Goal: Task Accomplishment & Management: Manage account settings

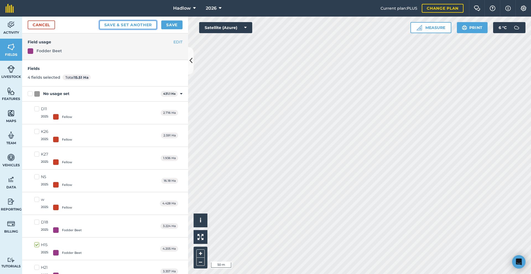
click at [147, 22] on button "Save & set another" at bounding box center [128, 24] width 58 height 9
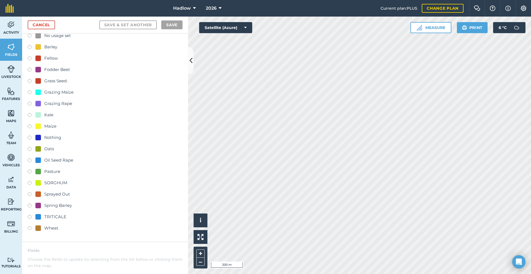
scroll to position [17, 0]
click at [45, 103] on div "Grazing Rape" at bounding box center [58, 105] width 28 height 7
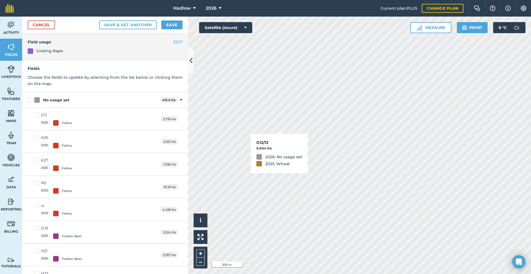
checkbox input "true"
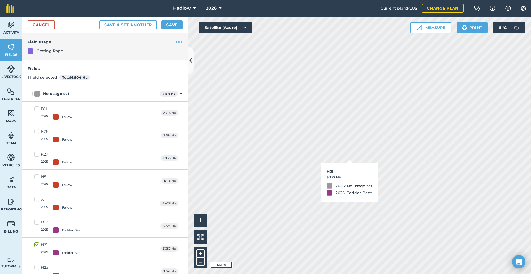
checkbox input "true"
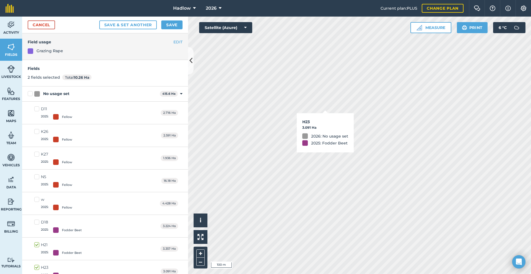
checkbox input "true"
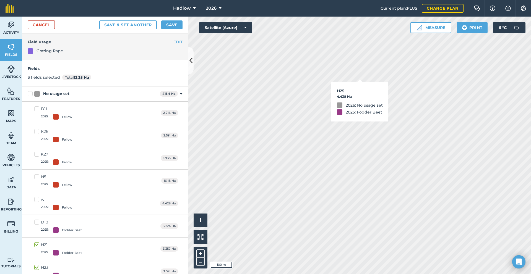
checkbox input "true"
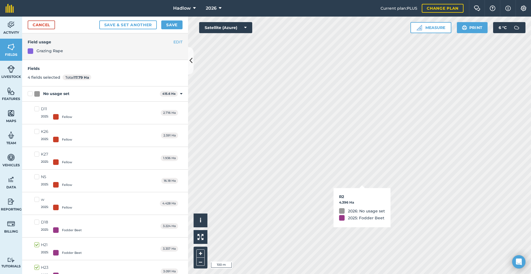
checkbox input "true"
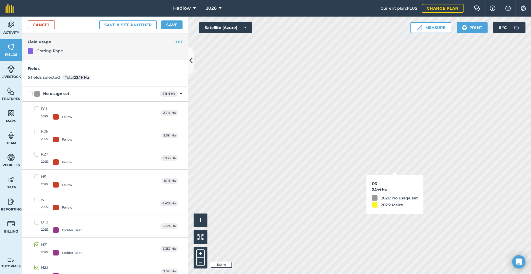
checkbox input "true"
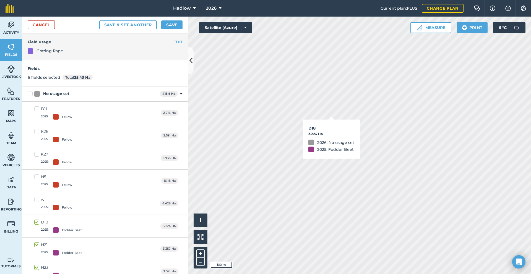
checkbox input "true"
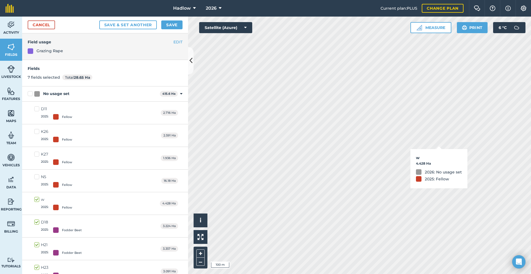
checkbox input "true"
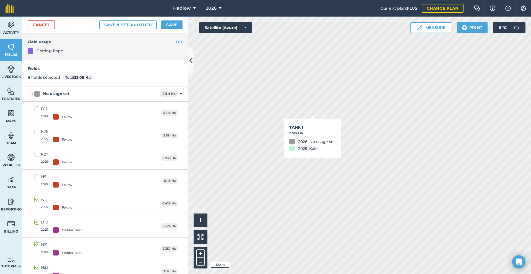
checkbox input "true"
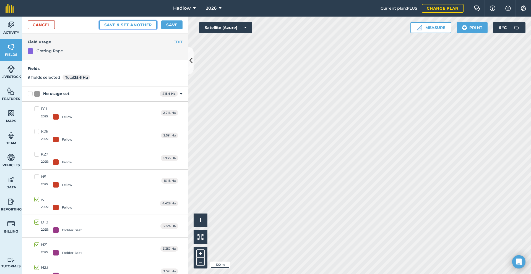
click at [152, 28] on button "Save & set another" at bounding box center [128, 24] width 58 height 9
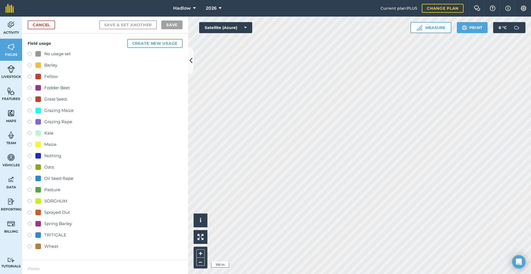
click at [55, 192] on div "Pasture" at bounding box center [52, 190] width 16 height 7
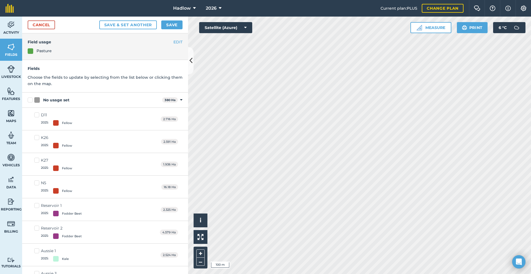
click at [165, 171] on div "Activity Fields Livestock Features Maps Team Vehicles Data Reporting Billing Tu…" at bounding box center [265, 146] width 531 height 258
checkbox input "true"
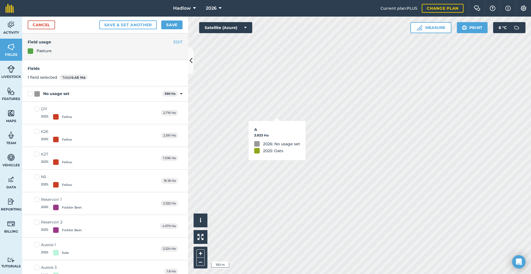
checkbox input "true"
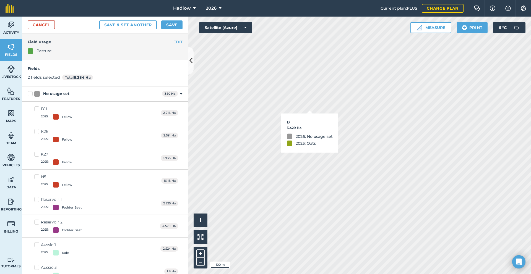
checkbox input "true"
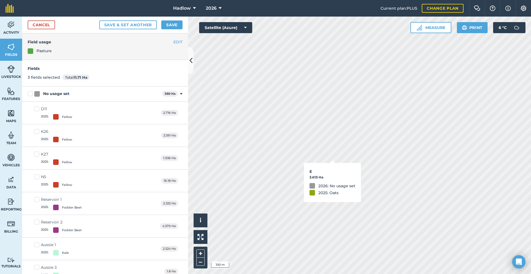
checkbox input "true"
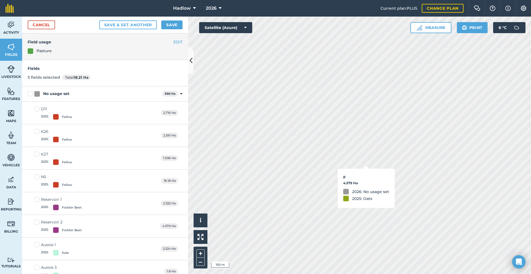
checkbox input "true"
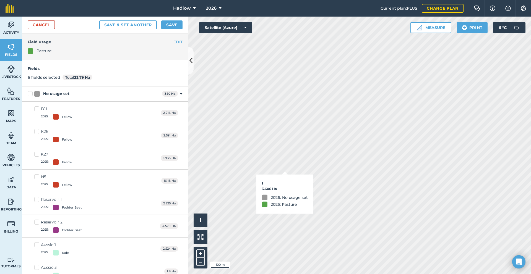
checkbox input "true"
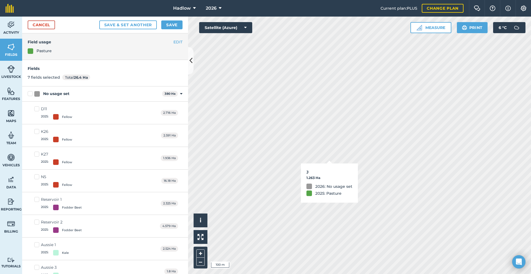
checkbox input "true"
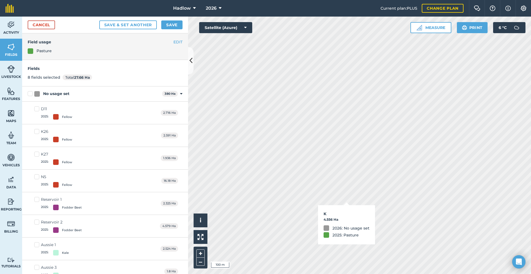
checkbox input "true"
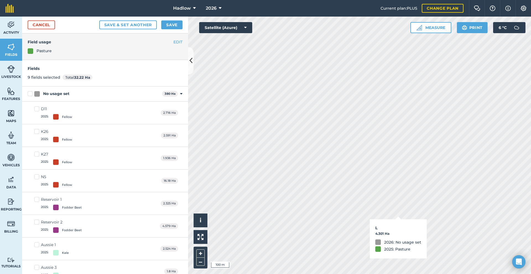
checkbox input "true"
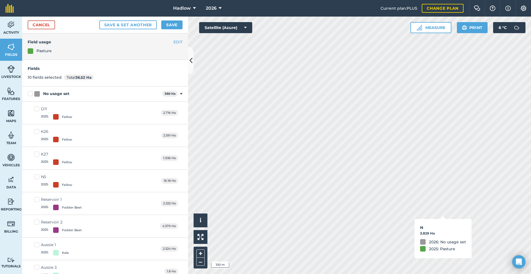
checkbox input "true"
click at [165, 27] on button "Save" at bounding box center [171, 24] width 21 height 9
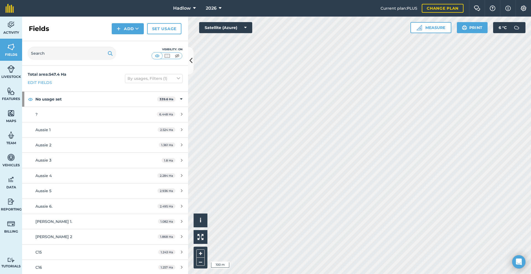
click at [163, 35] on div "Fields Add Set usage" at bounding box center [105, 29] width 166 height 25
click at [163, 33] on link "Set usage" at bounding box center [164, 28] width 34 height 11
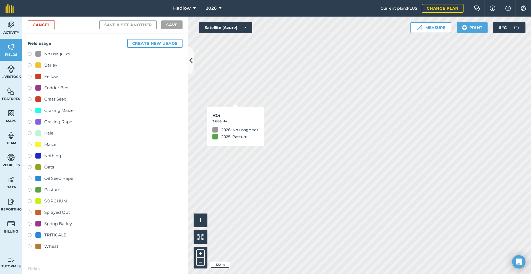
click at [52, 188] on div "Pasture" at bounding box center [52, 190] width 16 height 7
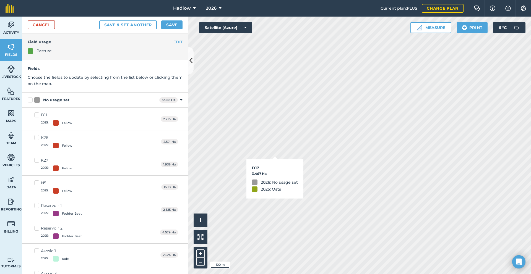
checkbox input "true"
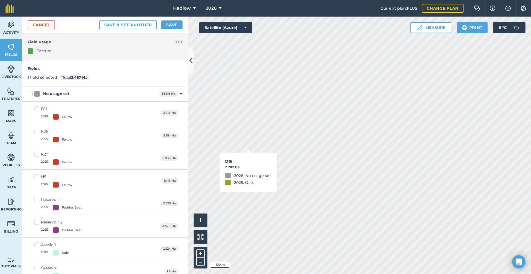
checkbox input "true"
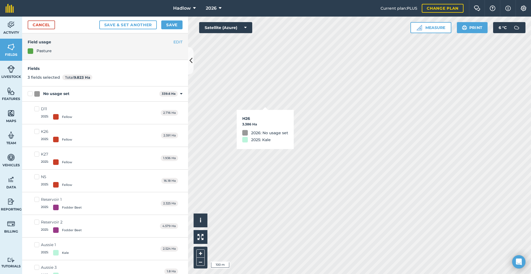
checkbox input "true"
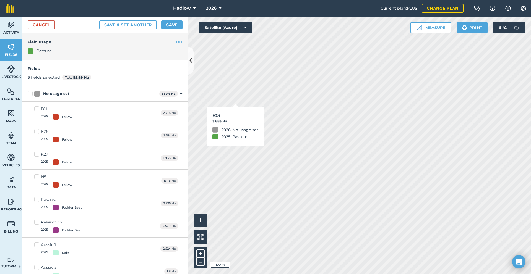
checkbox input "true"
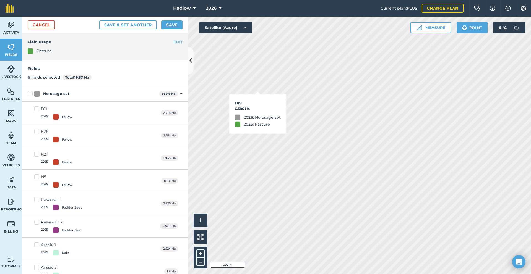
checkbox input "true"
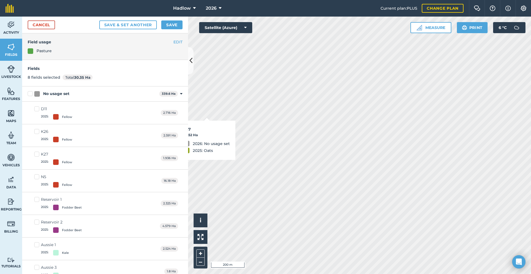
checkbox input "true"
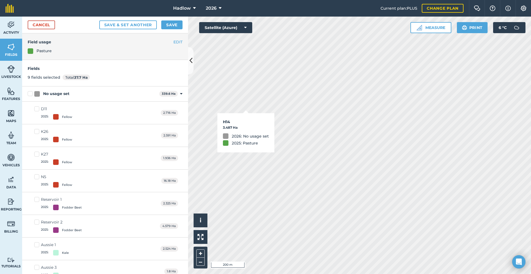
checkbox input "true"
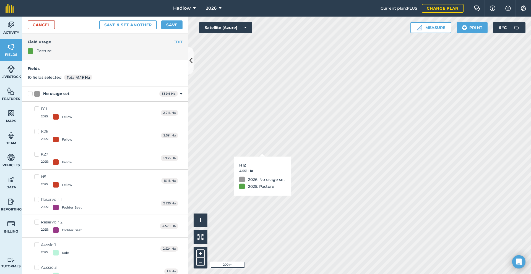
checkbox input "true"
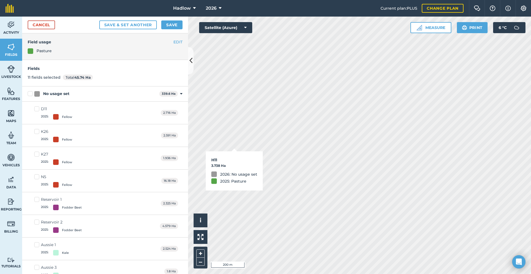
checkbox input "true"
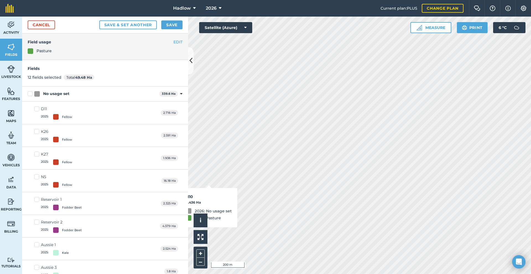
checkbox input "true"
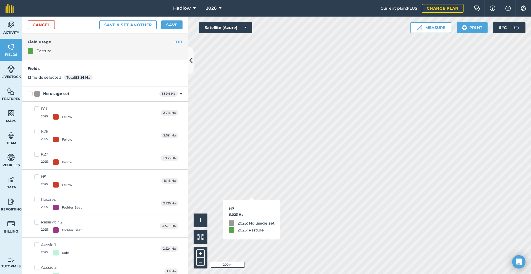
checkbox input "true"
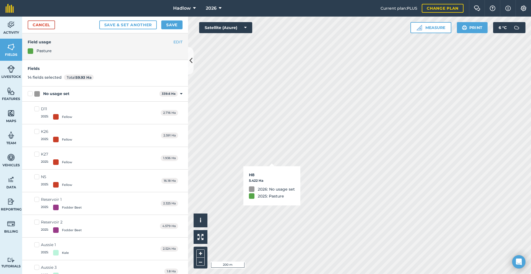
checkbox input "true"
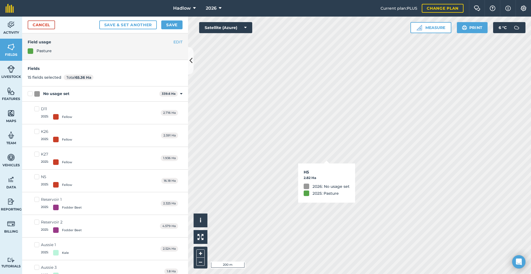
checkbox input "true"
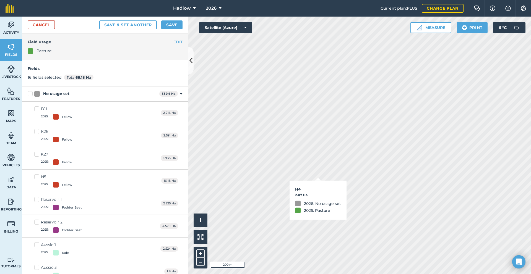
checkbox input "true"
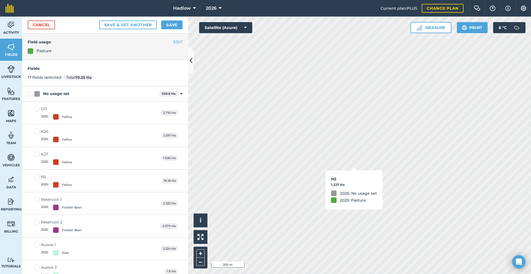
checkbox input "true"
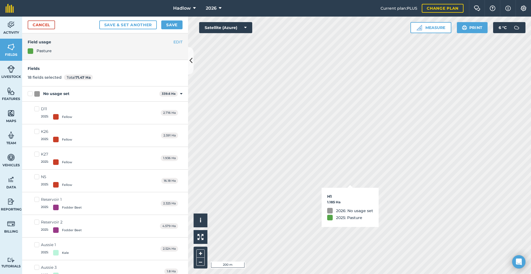
checkbox input "true"
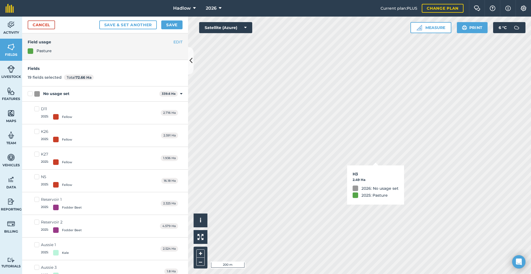
checkbox input "true"
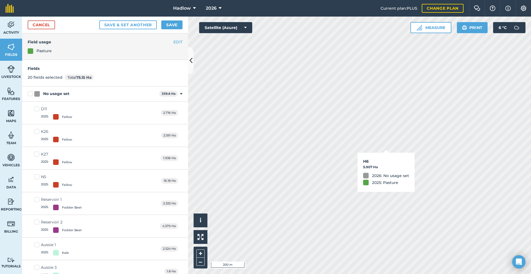
checkbox input "true"
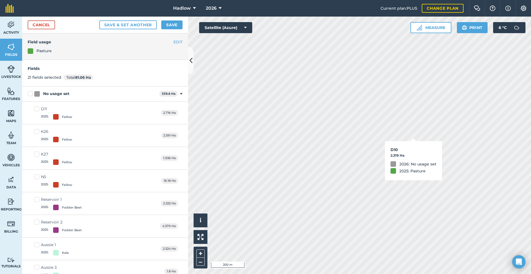
checkbox input "true"
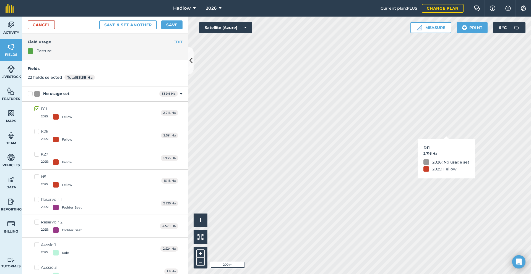
checkbox input "true"
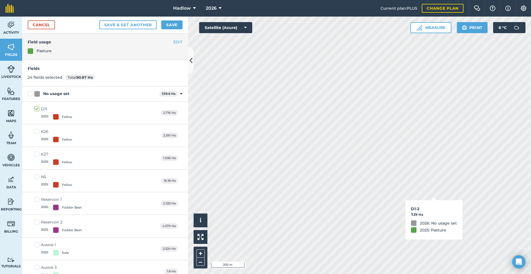
checkbox input "true"
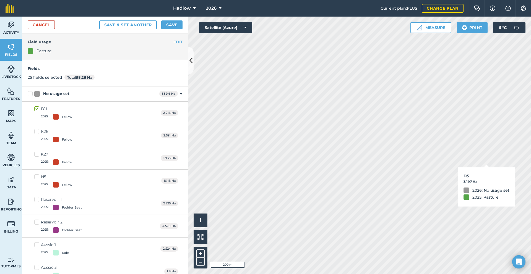
checkbox input "true"
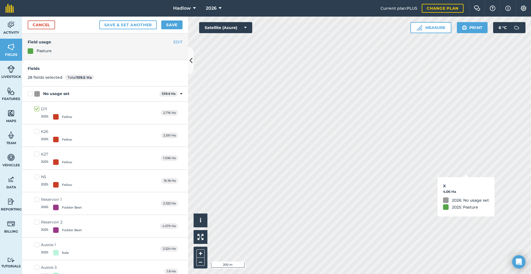
checkbox input "true"
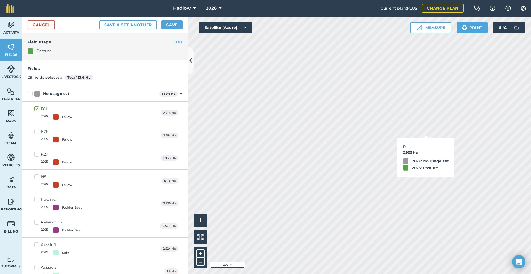
checkbox input "true"
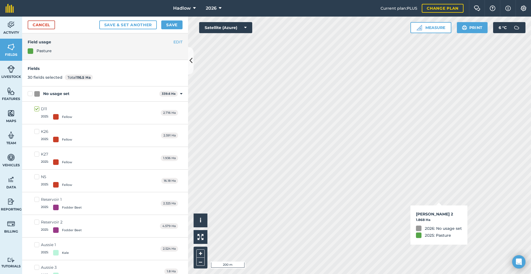
checkbox input "true"
click at [178, 27] on button "Save" at bounding box center [171, 24] width 21 height 9
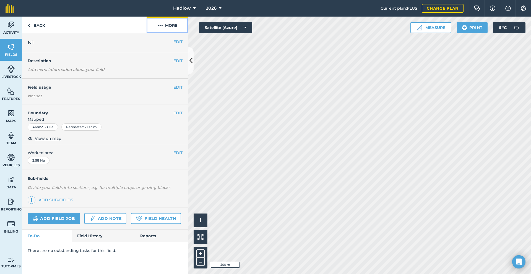
click at [161, 28] on img at bounding box center [160, 25] width 6 height 7
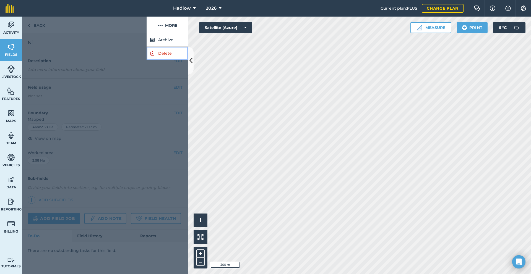
click at [160, 57] on link "Delete" at bounding box center [168, 54] width 42 height 14
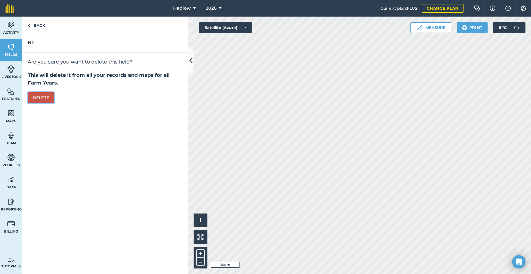
click at [53, 98] on button "Delete" at bounding box center [41, 97] width 27 height 11
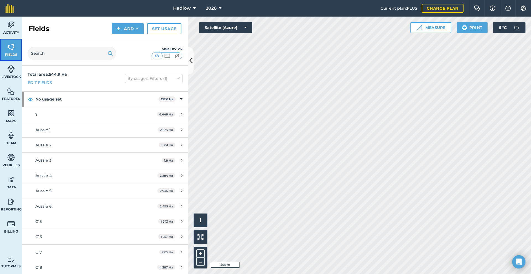
click at [8, 49] on img at bounding box center [11, 47] width 8 height 8
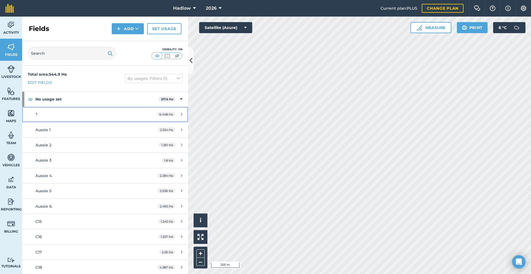
click at [111, 114] on div "?" at bounding box center [87, 115] width 104 height 6
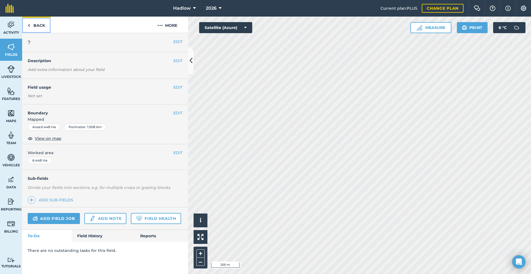
click at [30, 25] on img at bounding box center [29, 25] width 2 height 7
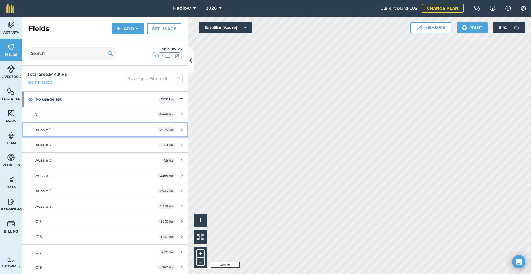
click at [77, 124] on link "Aussie 1 2.524 Ha" at bounding box center [105, 130] width 166 height 15
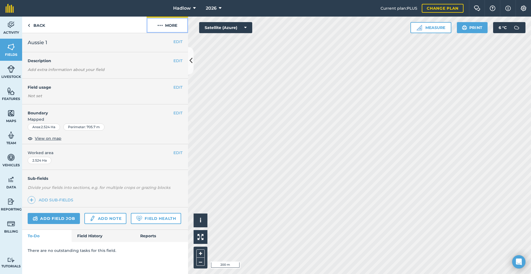
click at [160, 30] on button "More" at bounding box center [168, 25] width 42 height 16
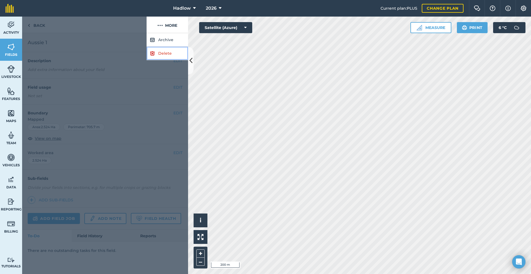
click at [158, 56] on link "Delete" at bounding box center [168, 54] width 42 height 14
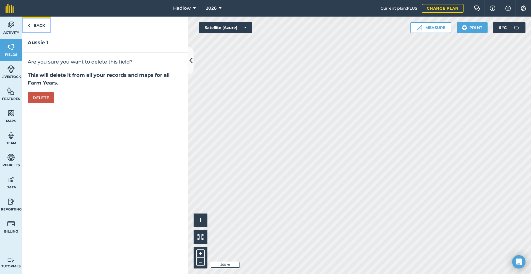
click at [41, 28] on link "Back" at bounding box center [36, 25] width 29 height 16
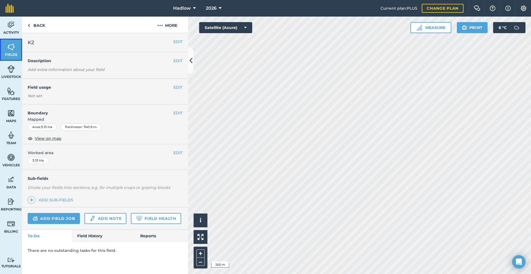
click at [12, 55] on span "Fields" at bounding box center [11, 55] width 22 height 4
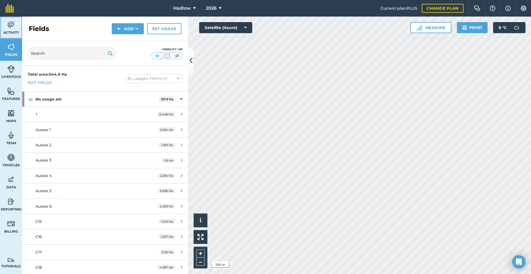
click at [17, 29] on link "Activity" at bounding box center [11, 28] width 22 height 22
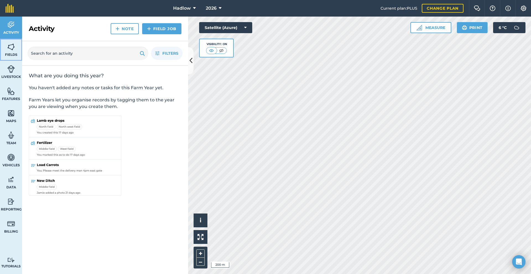
click at [17, 50] on link "Fields" at bounding box center [11, 50] width 22 height 22
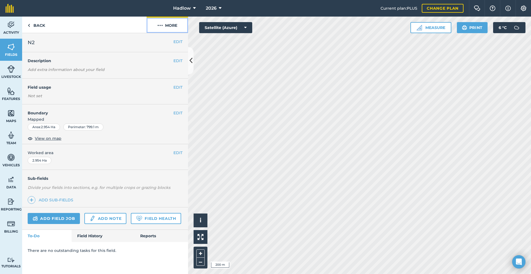
click at [169, 24] on button "More" at bounding box center [168, 25] width 42 height 16
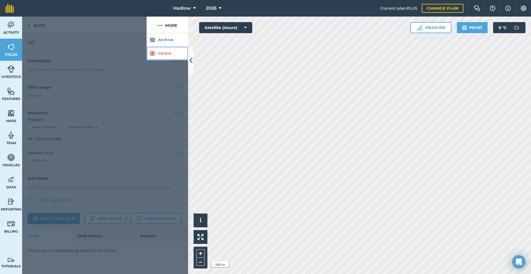
click at [157, 50] on link "Delete" at bounding box center [168, 54] width 42 height 14
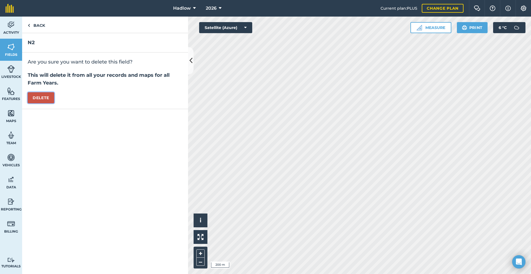
click at [50, 97] on button "Delete" at bounding box center [41, 97] width 27 height 11
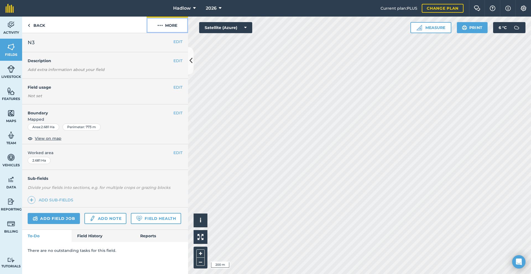
click at [164, 23] on button "More" at bounding box center [168, 25] width 42 height 16
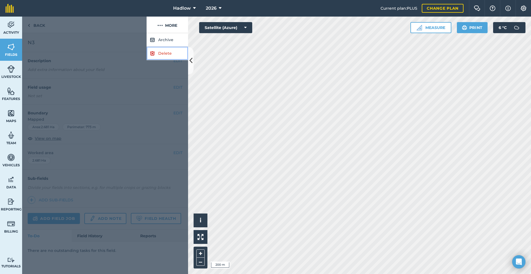
click at [159, 50] on link "Delete" at bounding box center [168, 54] width 42 height 14
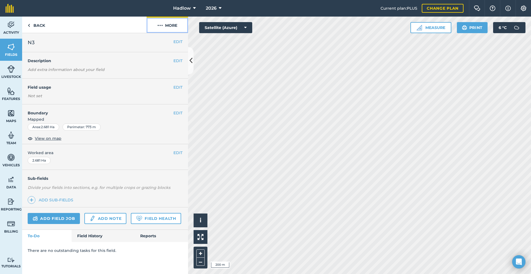
click at [172, 26] on button "More" at bounding box center [168, 25] width 42 height 16
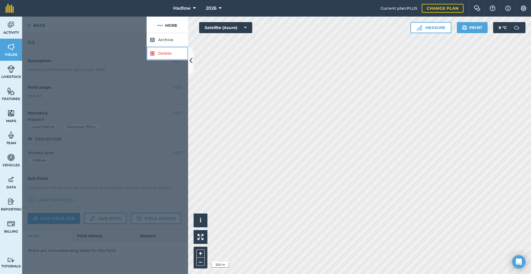
click at [170, 58] on link "Delete" at bounding box center [168, 54] width 42 height 14
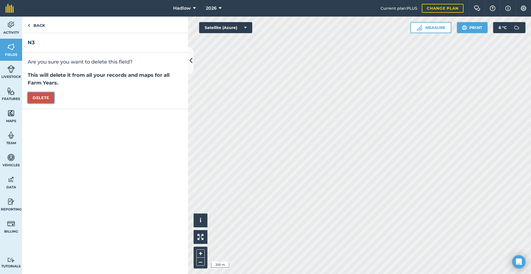
click at [36, 93] on button "Delete" at bounding box center [41, 97] width 27 height 11
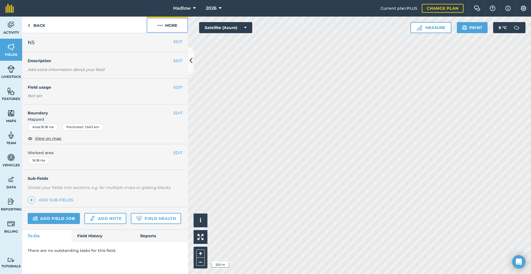
click at [164, 30] on button "More" at bounding box center [168, 25] width 42 height 16
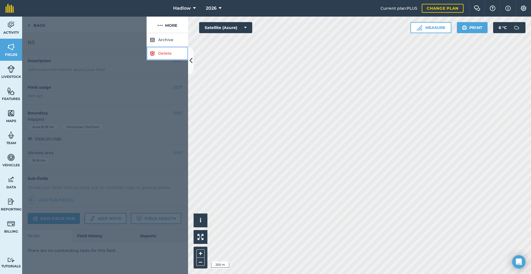
click at [164, 54] on link "Delete" at bounding box center [168, 54] width 42 height 14
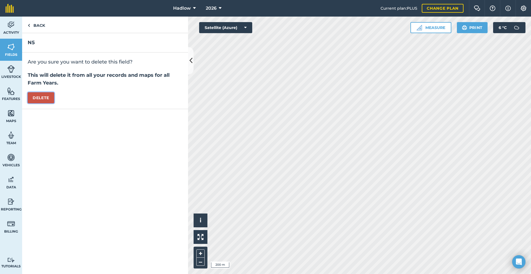
click at [42, 102] on button "Delete" at bounding box center [41, 97] width 27 height 11
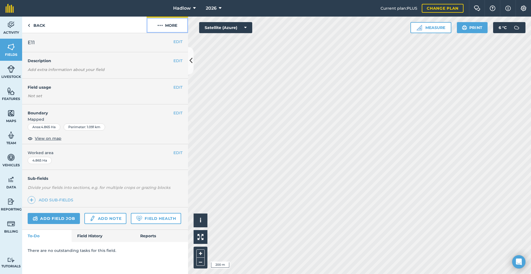
click at [161, 24] on img at bounding box center [160, 25] width 6 height 7
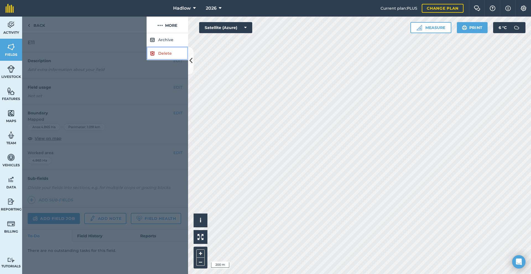
click at [159, 58] on link "Delete" at bounding box center [168, 54] width 42 height 14
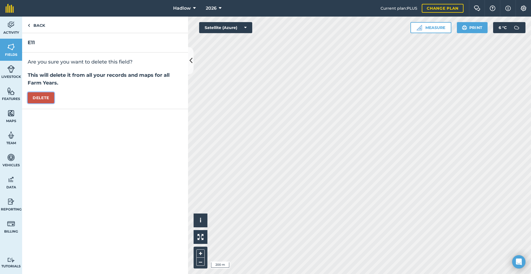
click at [48, 96] on button "Delete" at bounding box center [41, 97] width 27 height 11
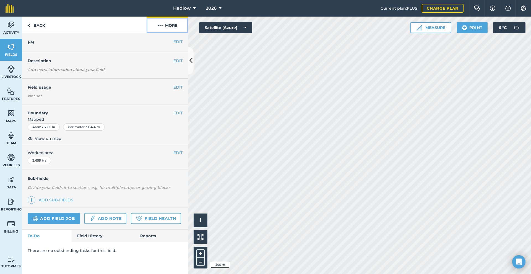
click at [166, 29] on button "More" at bounding box center [168, 25] width 42 height 16
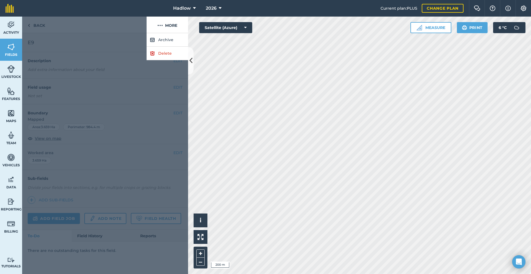
click at [155, 64] on div at bounding box center [105, 153] width 166 height 241
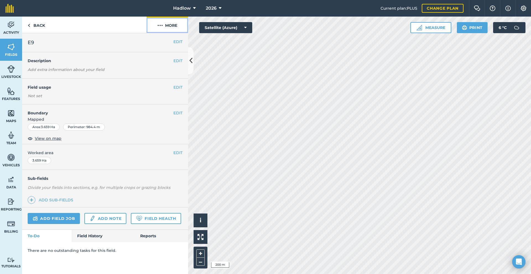
click at [162, 24] on img at bounding box center [160, 25] width 6 height 7
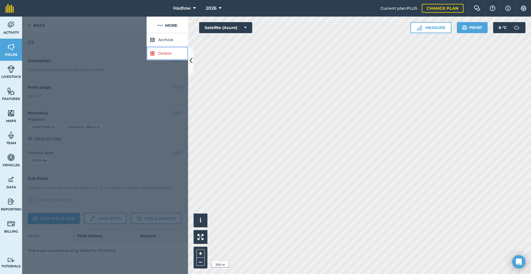
click at [158, 54] on link "Delete" at bounding box center [168, 54] width 42 height 14
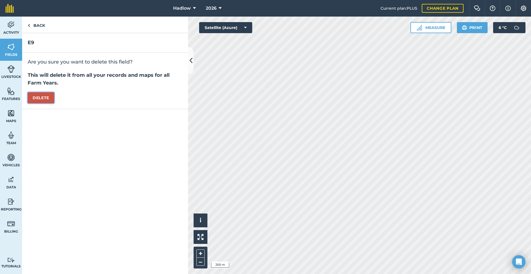
click at [42, 94] on button "Delete" at bounding box center [41, 97] width 27 height 11
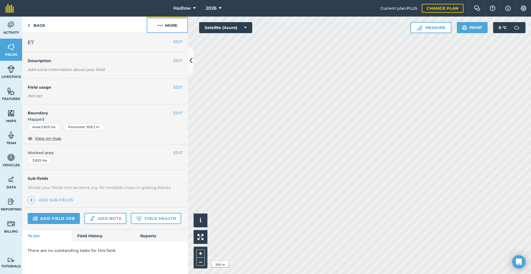
click at [160, 29] on button "More" at bounding box center [168, 25] width 42 height 16
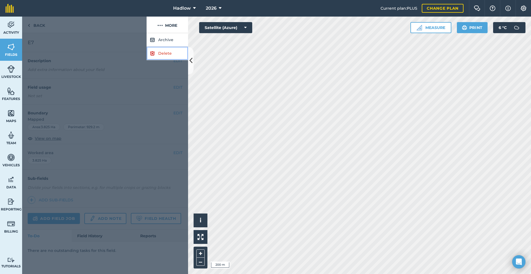
click at [157, 59] on link "Delete" at bounding box center [168, 54] width 42 height 14
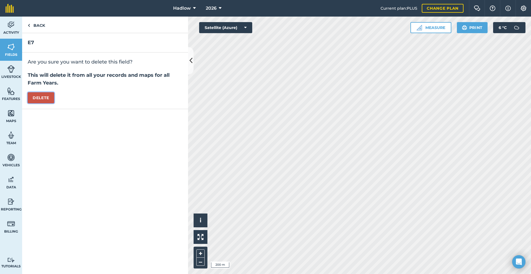
click at [44, 93] on button "Delete" at bounding box center [41, 97] width 27 height 11
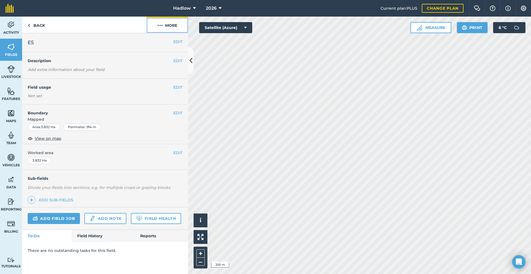
click at [172, 24] on button "More" at bounding box center [168, 25] width 42 height 16
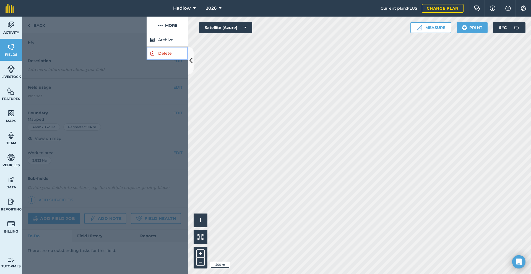
click at [160, 53] on link "Delete" at bounding box center [168, 54] width 42 height 14
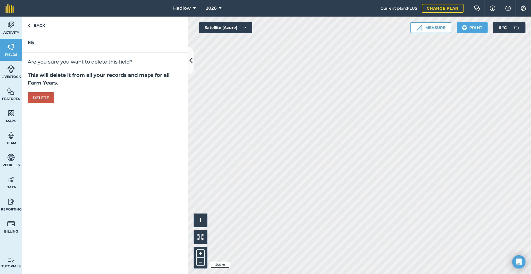
click at [55, 97] on div "Are you sure you want to delete this field? This will delete it from all your r…" at bounding box center [105, 81] width 166 height 57
click at [50, 97] on button "Delete" at bounding box center [41, 97] width 27 height 11
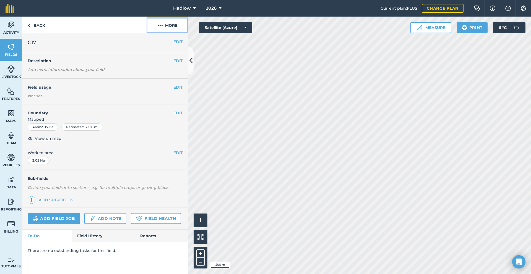
click at [167, 20] on button "More" at bounding box center [168, 25] width 42 height 16
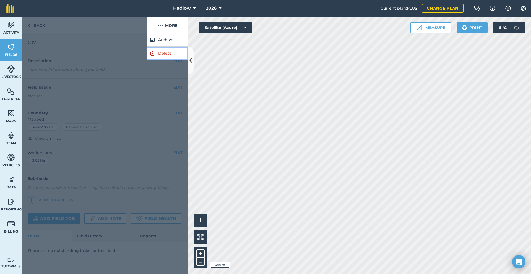
click at [165, 57] on link "Delete" at bounding box center [168, 54] width 42 height 14
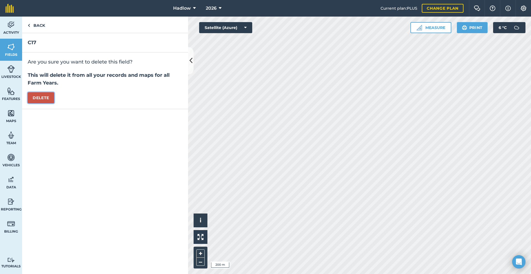
click at [40, 94] on button "Delete" at bounding box center [41, 97] width 27 height 11
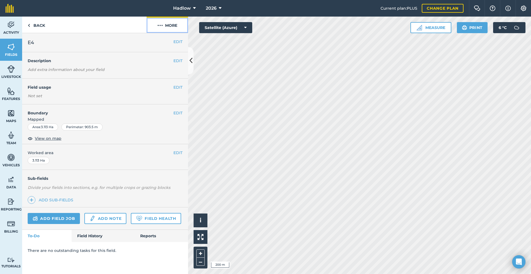
click at [172, 24] on button "More" at bounding box center [168, 25] width 42 height 16
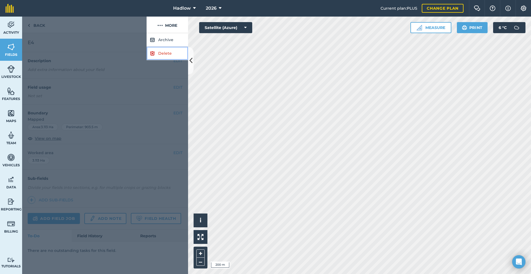
click at [170, 59] on link "Delete" at bounding box center [168, 54] width 42 height 14
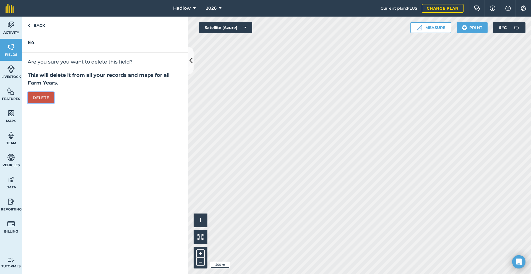
click at [32, 96] on button "Delete" at bounding box center [41, 97] width 27 height 11
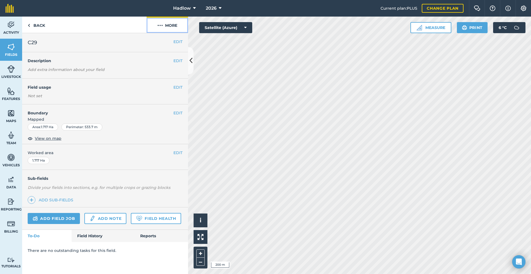
click at [173, 24] on button "More" at bounding box center [168, 25] width 42 height 16
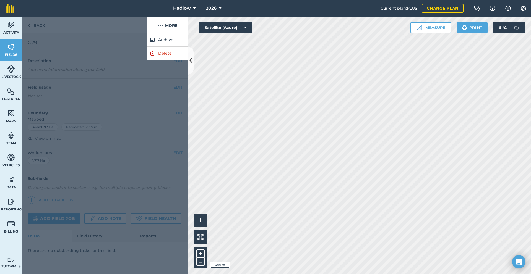
click at [167, 64] on div at bounding box center [105, 153] width 166 height 241
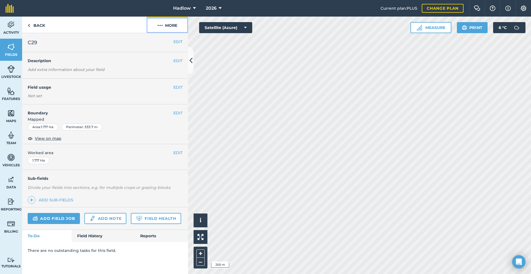
click at [167, 32] on button "More" at bounding box center [168, 25] width 42 height 16
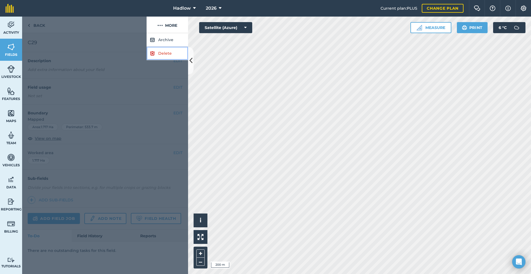
click at [164, 52] on link "Delete" at bounding box center [168, 54] width 42 height 14
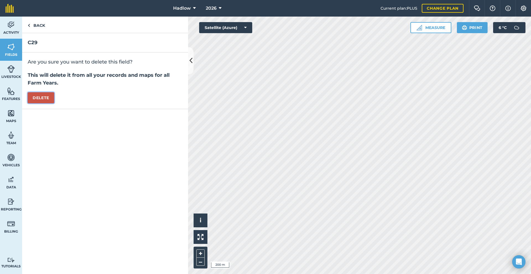
click at [38, 95] on button "Delete" at bounding box center [41, 97] width 27 height 11
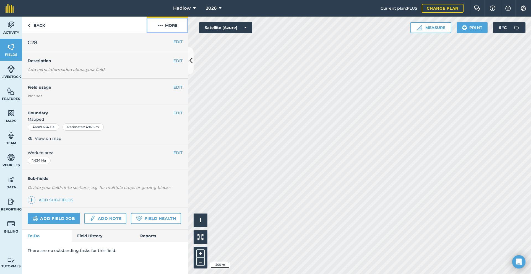
click at [163, 31] on button "More" at bounding box center [168, 25] width 42 height 16
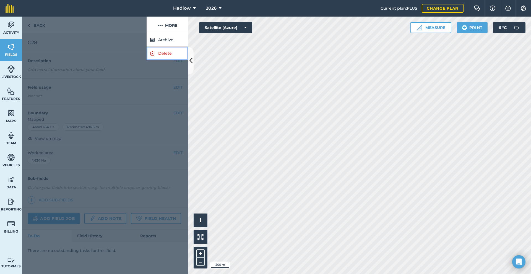
click at [162, 56] on link "Delete" at bounding box center [168, 54] width 42 height 14
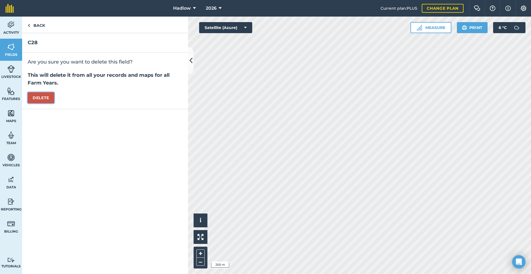
click at [39, 93] on button "Delete" at bounding box center [41, 97] width 27 height 11
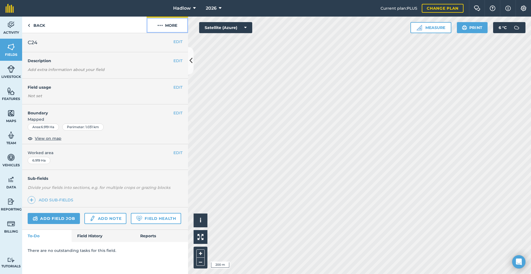
click at [171, 25] on button "More" at bounding box center [168, 25] width 42 height 16
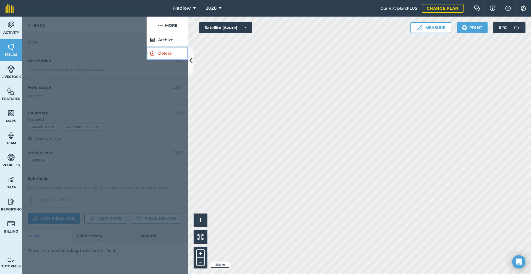
click at [170, 55] on link "Delete" at bounding box center [168, 54] width 42 height 14
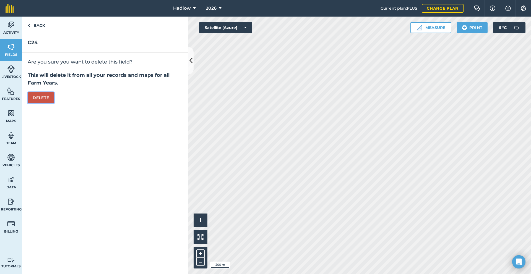
click at [47, 94] on button "Delete" at bounding box center [41, 97] width 27 height 11
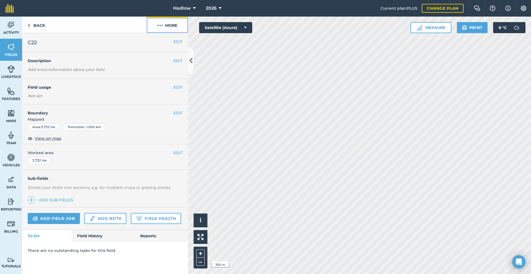
click at [168, 24] on button "More" at bounding box center [168, 25] width 42 height 16
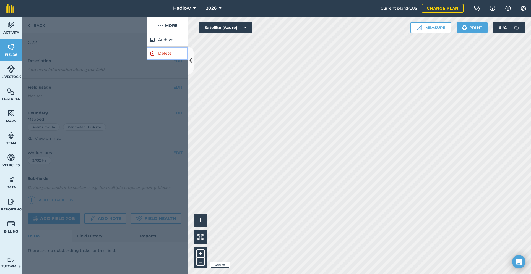
click at [151, 58] on link "Delete" at bounding box center [168, 54] width 42 height 14
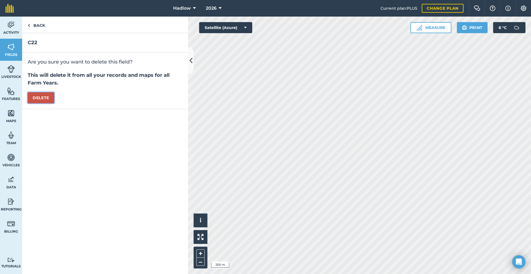
click at [46, 96] on button "Delete" at bounding box center [41, 97] width 27 height 11
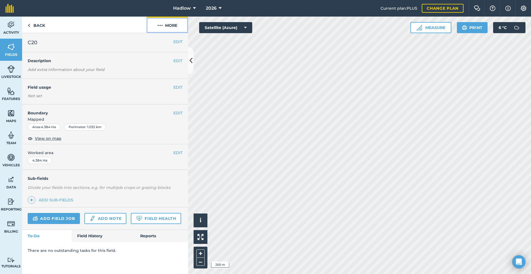
click at [165, 25] on button "More" at bounding box center [168, 25] width 42 height 16
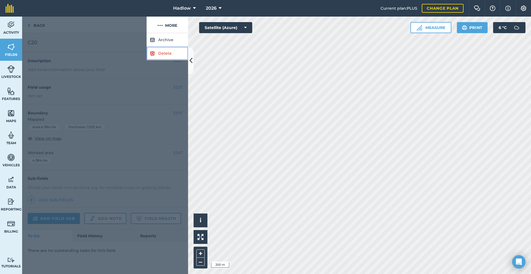
click at [172, 55] on link "Delete" at bounding box center [168, 54] width 42 height 14
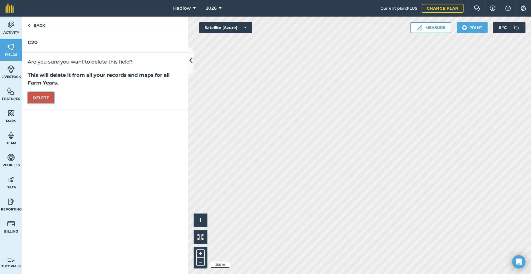
click at [48, 95] on button "Delete" at bounding box center [41, 97] width 27 height 11
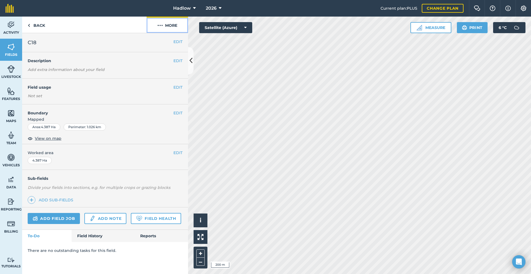
click at [164, 30] on button "More" at bounding box center [168, 25] width 42 height 16
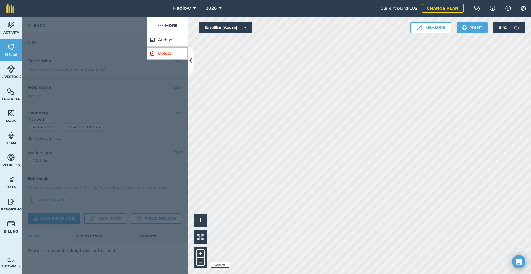
click at [154, 56] on img at bounding box center [152, 53] width 5 height 7
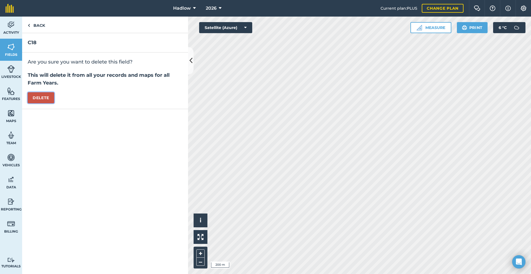
click at [50, 95] on button "Delete" at bounding box center [41, 97] width 27 height 11
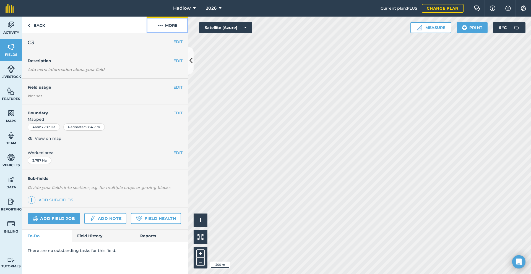
click at [157, 29] on button "More" at bounding box center [168, 25] width 42 height 16
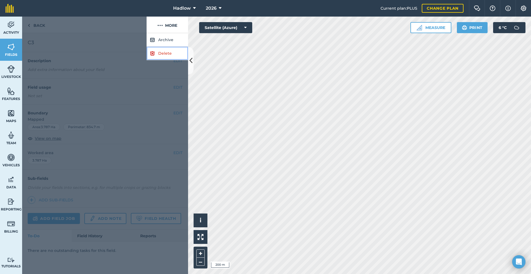
click at [161, 52] on link "Delete" at bounding box center [168, 54] width 42 height 14
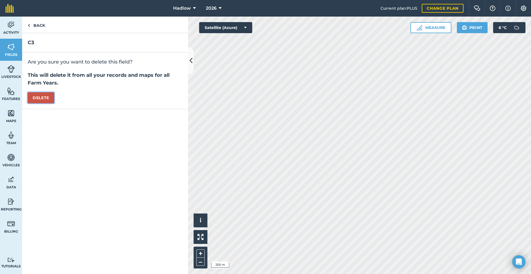
click at [48, 98] on button "Delete" at bounding box center [41, 97] width 27 height 11
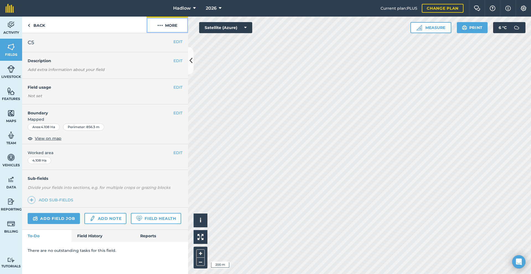
click at [166, 27] on button "More" at bounding box center [168, 25] width 42 height 16
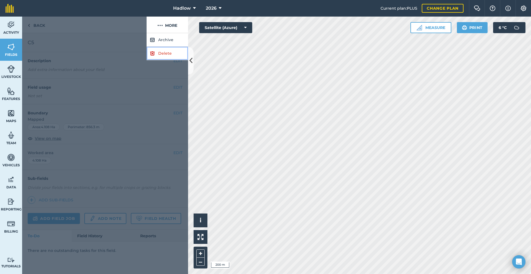
click at [160, 58] on link "Delete" at bounding box center [168, 54] width 42 height 14
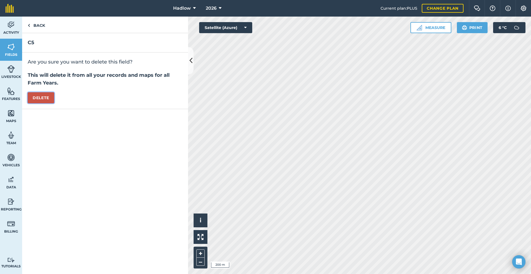
click at [45, 100] on button "Delete" at bounding box center [41, 97] width 27 height 11
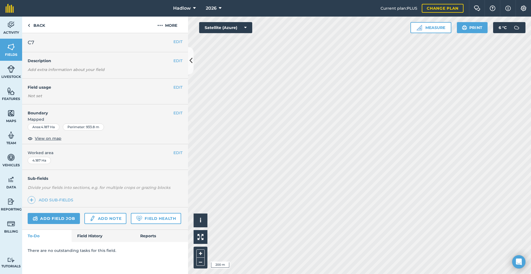
click at [169, 33] on div "EDIT C7" at bounding box center [105, 42] width 166 height 19
click at [167, 32] on button "More" at bounding box center [168, 25] width 42 height 16
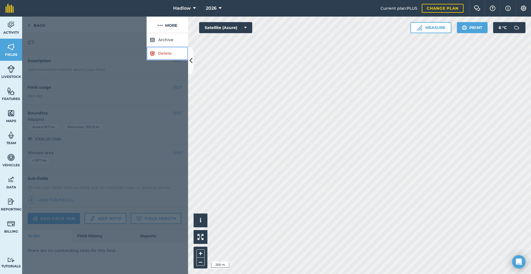
click at [165, 54] on link "Delete" at bounding box center [168, 54] width 42 height 14
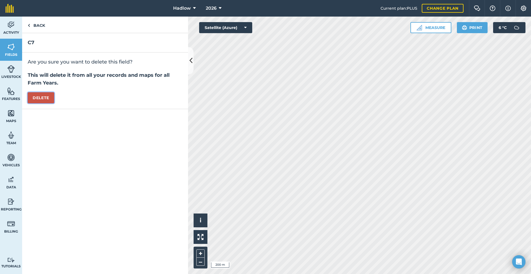
click at [43, 96] on button "Delete" at bounding box center [41, 97] width 27 height 11
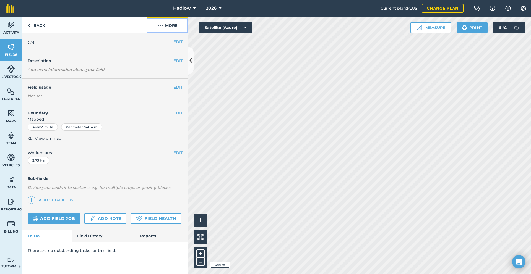
click at [157, 30] on button "More" at bounding box center [168, 25] width 42 height 16
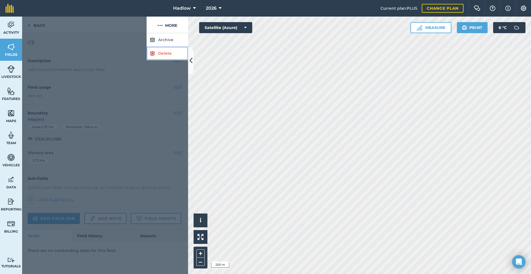
click at [154, 50] on img at bounding box center [152, 53] width 5 height 7
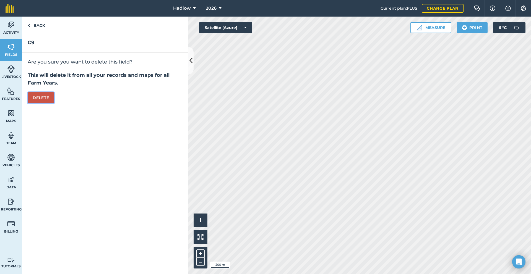
click at [42, 99] on button "Delete" at bounding box center [41, 97] width 27 height 11
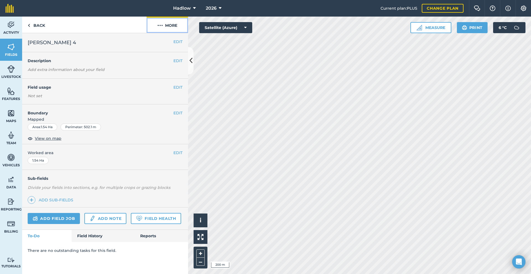
click at [178, 21] on button "More" at bounding box center [168, 25] width 42 height 16
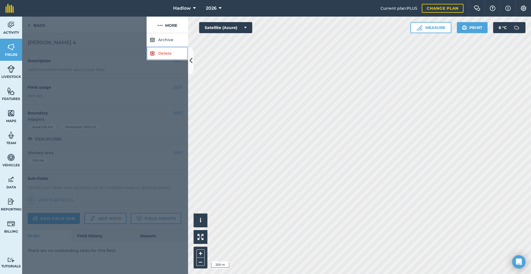
click at [157, 54] on link "Delete" at bounding box center [168, 54] width 42 height 14
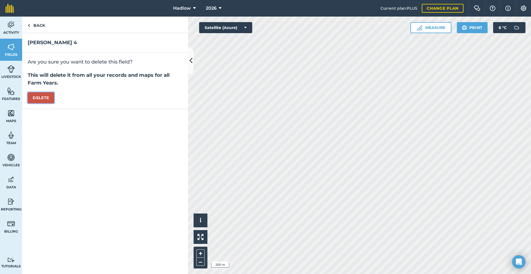
click at [41, 101] on button "Delete" at bounding box center [41, 97] width 27 height 11
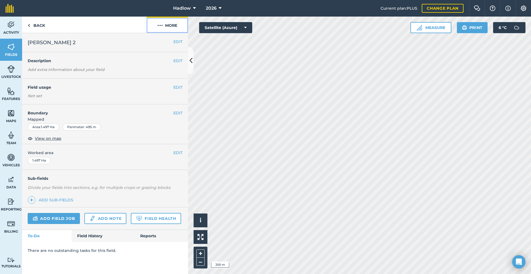
drag, startPoint x: 167, startPoint y: 25, endPoint x: 169, endPoint y: 30, distance: 4.7
click at [167, 25] on button "More" at bounding box center [168, 25] width 42 height 16
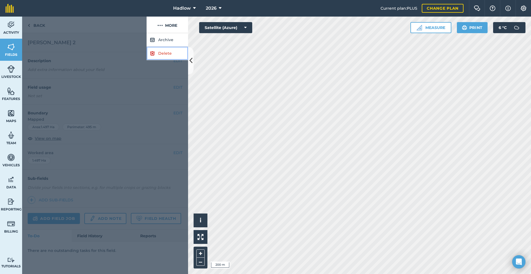
click at [165, 58] on link "Delete" at bounding box center [168, 54] width 42 height 14
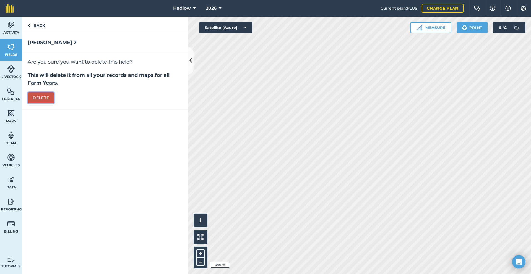
click at [52, 94] on button "Delete" at bounding box center [41, 97] width 27 height 11
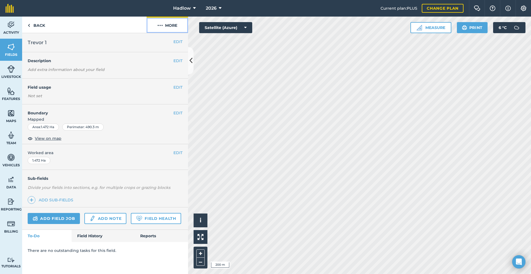
click at [169, 19] on button "More" at bounding box center [168, 25] width 42 height 16
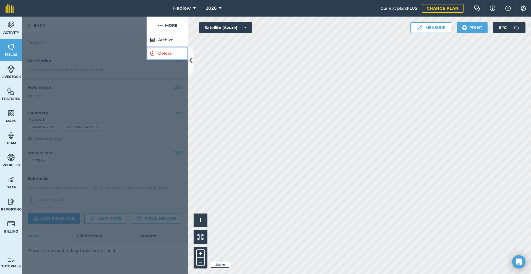
click at [154, 56] on img at bounding box center [152, 53] width 5 height 7
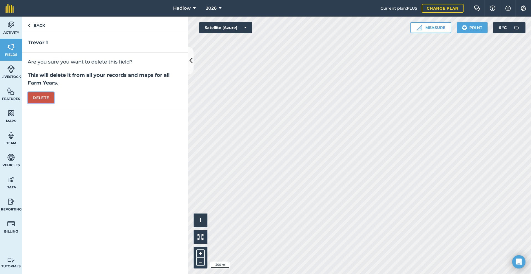
click at [48, 96] on button "Delete" at bounding box center [41, 97] width 27 height 11
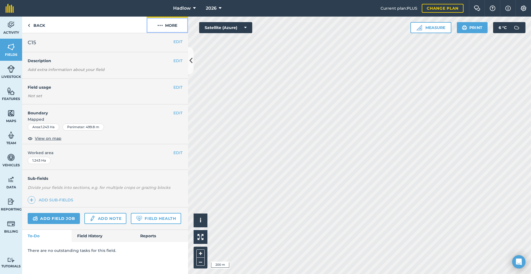
click at [170, 29] on button "More" at bounding box center [168, 25] width 42 height 16
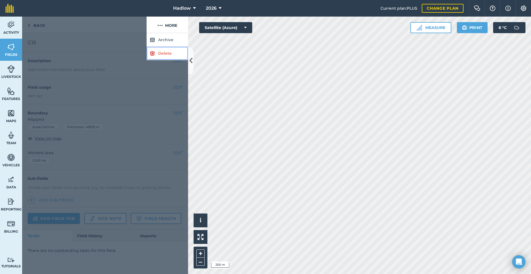
click at [162, 49] on link "Delete" at bounding box center [168, 54] width 42 height 14
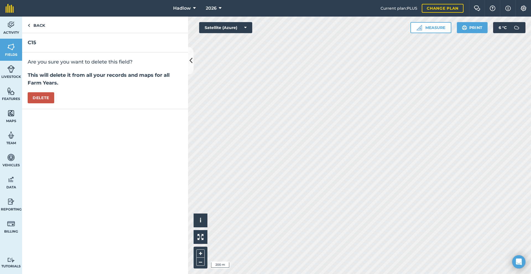
click at [51, 92] on div "Are you sure you want to delete this field? This will delete it from all your r…" at bounding box center [105, 81] width 166 height 57
click at [51, 93] on button "Delete" at bounding box center [41, 97] width 27 height 11
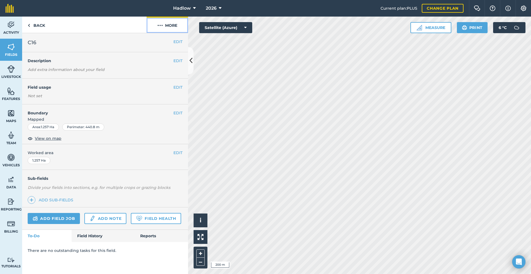
click at [163, 25] on button "More" at bounding box center [168, 25] width 42 height 16
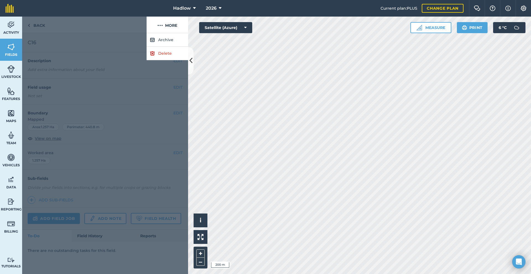
click at [159, 62] on div at bounding box center [105, 153] width 166 height 241
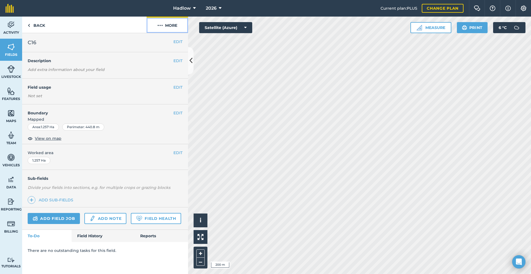
click at [159, 30] on button "More" at bounding box center [168, 25] width 42 height 16
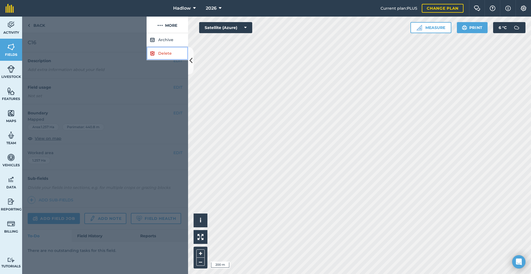
click at [156, 54] on link "Delete" at bounding box center [168, 54] width 42 height 14
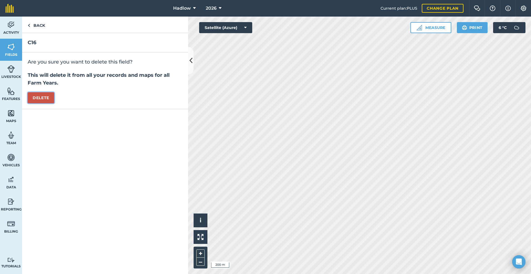
click at [47, 100] on button "Delete" at bounding box center [41, 97] width 27 height 11
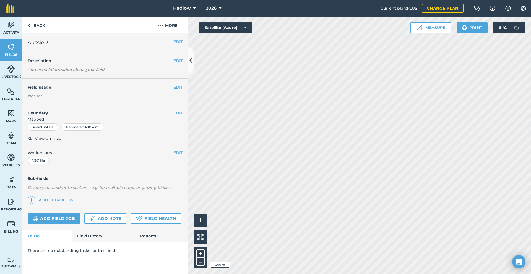
click at [172, 33] on div "Back More" at bounding box center [105, 25] width 166 height 17
click at [170, 29] on button "More" at bounding box center [168, 25] width 42 height 16
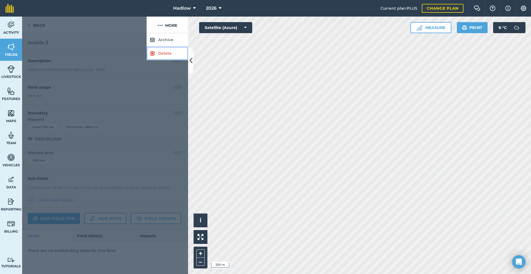
click at [156, 55] on link "Delete" at bounding box center [168, 54] width 42 height 14
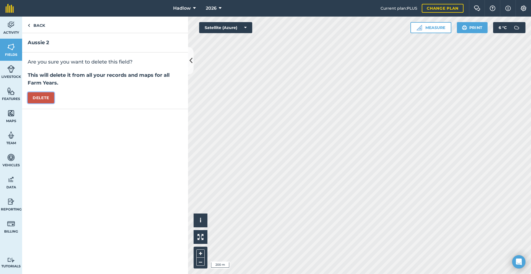
click at [41, 101] on button "Delete" at bounding box center [41, 97] width 27 height 11
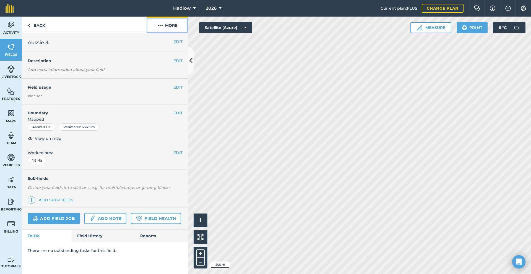
click at [169, 27] on button "More" at bounding box center [168, 25] width 42 height 16
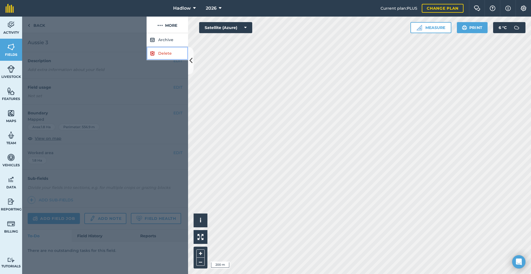
click at [157, 48] on link "Delete" at bounding box center [168, 54] width 42 height 14
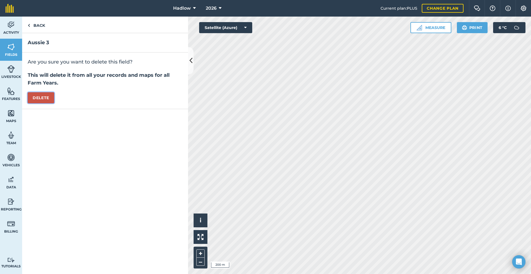
click at [35, 100] on button "Delete" at bounding box center [41, 97] width 27 height 11
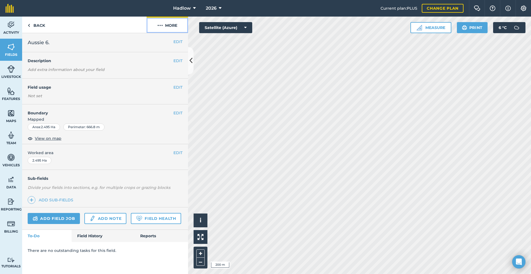
drag, startPoint x: 162, startPoint y: 27, endPoint x: 162, endPoint y: 30, distance: 3.9
click at [162, 27] on img at bounding box center [160, 25] width 6 height 7
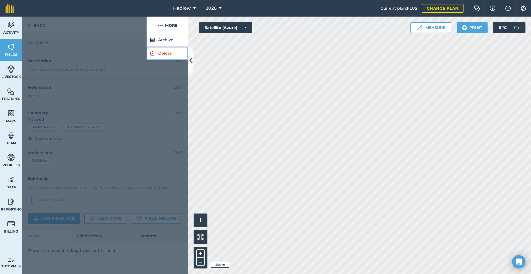
click at [155, 55] on img at bounding box center [152, 53] width 5 height 7
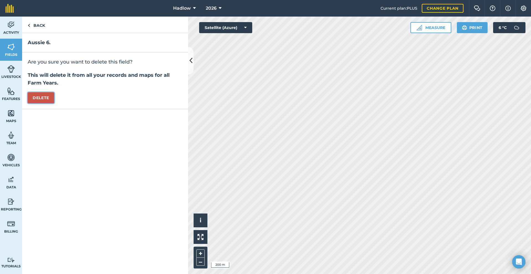
click at [49, 99] on button "Delete" at bounding box center [41, 97] width 27 height 11
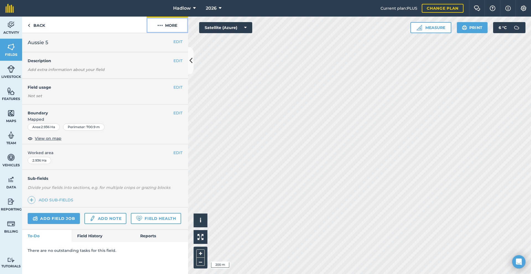
click at [173, 31] on button "More" at bounding box center [168, 25] width 42 height 16
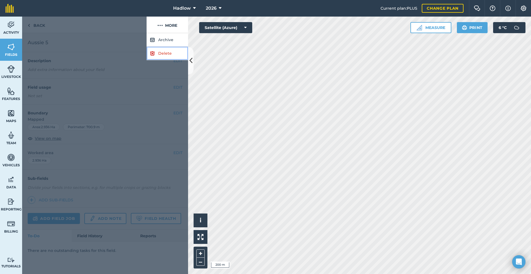
click at [157, 52] on link "Delete" at bounding box center [168, 54] width 42 height 14
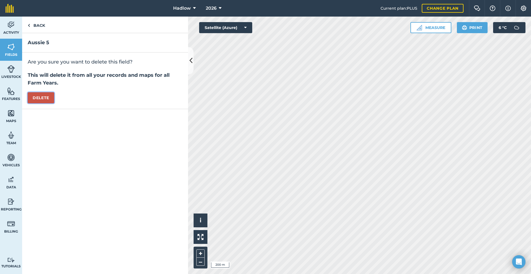
click at [46, 98] on button "Delete" at bounding box center [41, 97] width 27 height 11
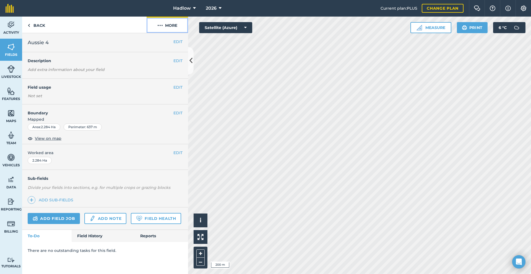
click at [171, 30] on button "More" at bounding box center [168, 25] width 42 height 16
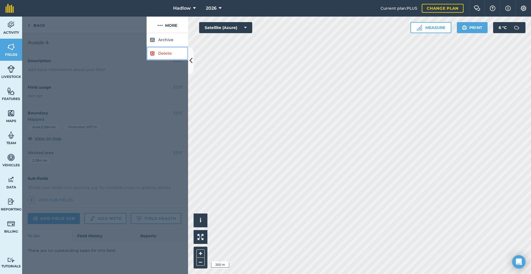
click at [161, 53] on link "Delete" at bounding box center [168, 54] width 42 height 14
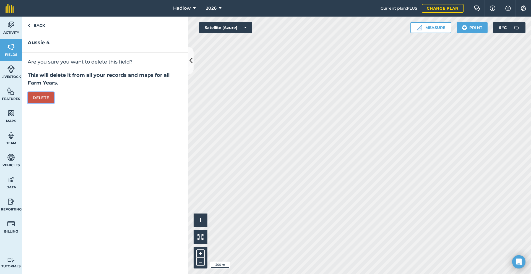
click at [39, 99] on button "Delete" at bounding box center [41, 97] width 27 height 11
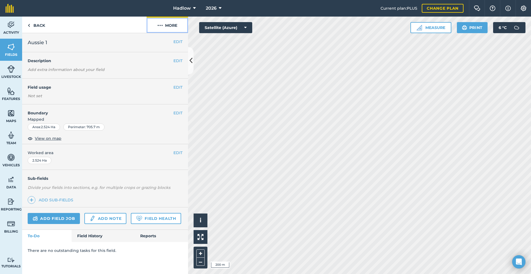
click at [156, 29] on button "More" at bounding box center [168, 25] width 42 height 16
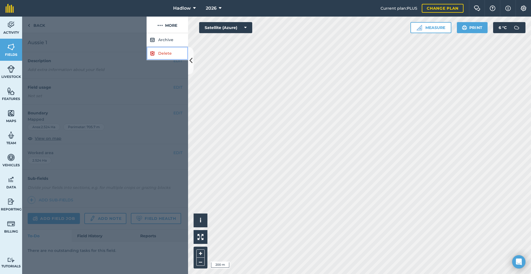
click at [154, 53] on img at bounding box center [152, 53] width 5 height 7
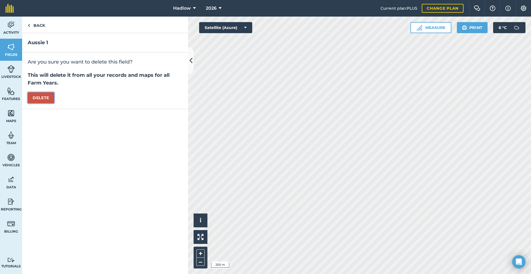
click at [43, 94] on button "Delete" at bounding box center [41, 97] width 27 height 11
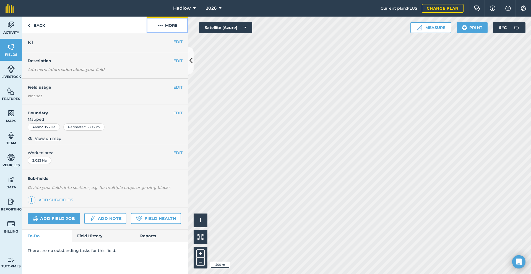
click at [170, 29] on button "More" at bounding box center [168, 25] width 42 height 16
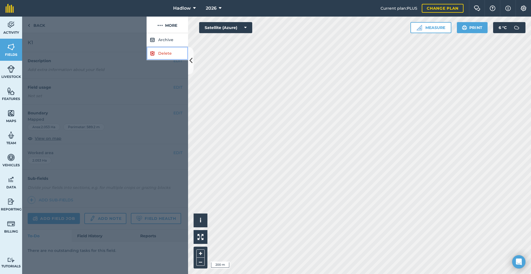
click at [158, 58] on link "Delete" at bounding box center [168, 54] width 42 height 14
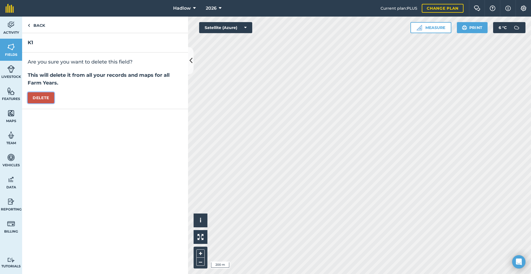
click at [44, 96] on button "Delete" at bounding box center [41, 97] width 27 height 11
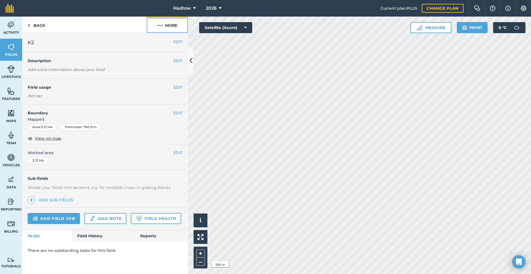
click at [172, 24] on button "More" at bounding box center [168, 25] width 42 height 16
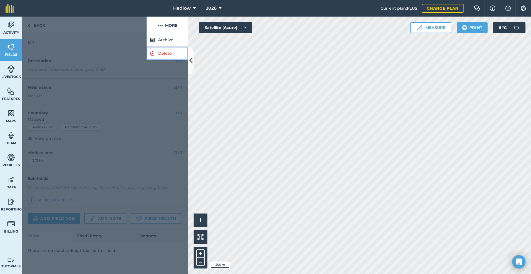
click at [150, 54] on img at bounding box center [152, 53] width 5 height 7
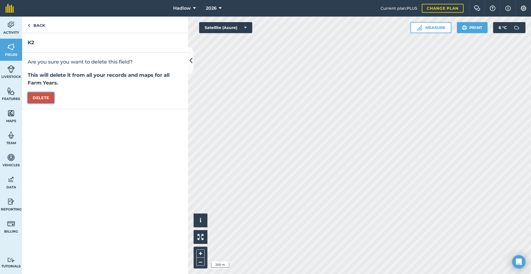
click at [47, 95] on button "Delete" at bounding box center [41, 97] width 27 height 11
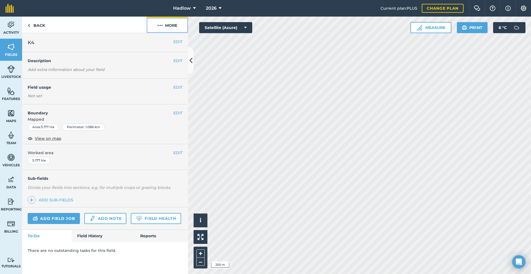
click at [159, 23] on img at bounding box center [160, 25] width 6 height 7
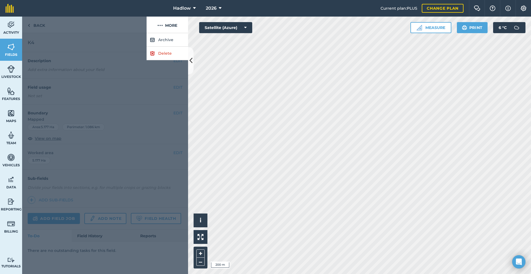
click at [148, 63] on div at bounding box center [105, 153] width 166 height 241
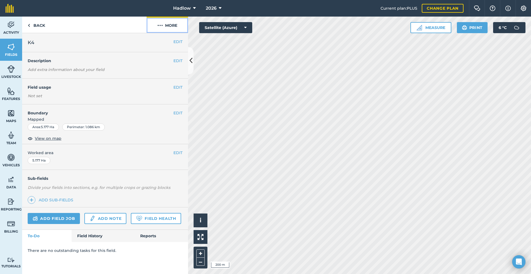
click at [161, 31] on button "More" at bounding box center [168, 25] width 42 height 16
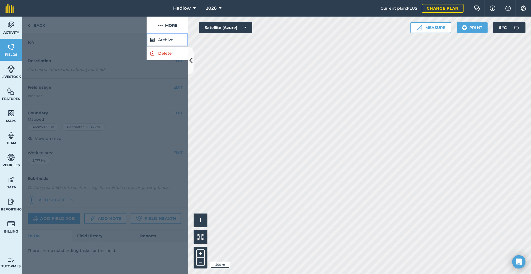
click at [160, 40] on button "Archive" at bounding box center [168, 40] width 42 height 14
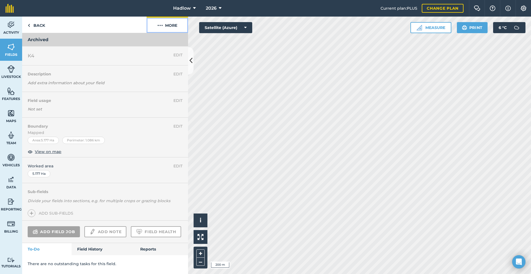
click at [165, 26] on button "More" at bounding box center [168, 25] width 42 height 16
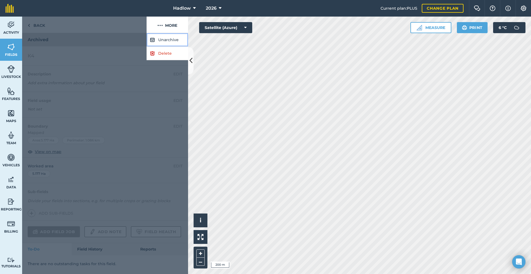
click at [163, 44] on button "Unarchive" at bounding box center [168, 40] width 42 height 14
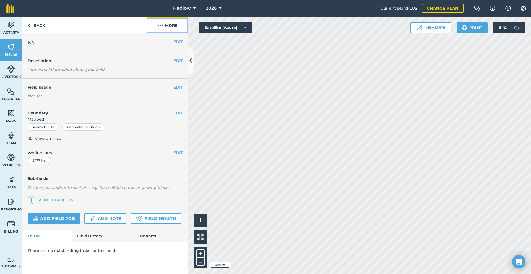
click at [163, 25] on button "More" at bounding box center [168, 25] width 42 height 16
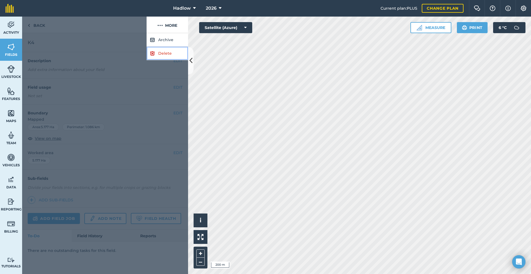
click at [157, 53] on link "Delete" at bounding box center [168, 54] width 42 height 14
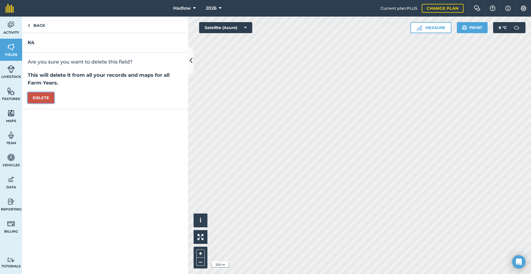
click at [45, 95] on button "Delete" at bounding box center [41, 97] width 27 height 11
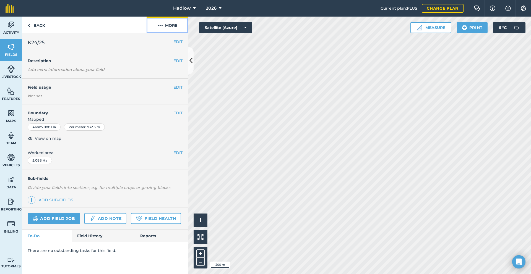
click at [176, 27] on button "More" at bounding box center [168, 25] width 42 height 16
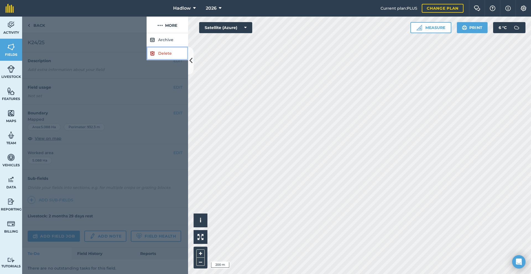
click at [167, 53] on link "Delete" at bounding box center [168, 54] width 42 height 14
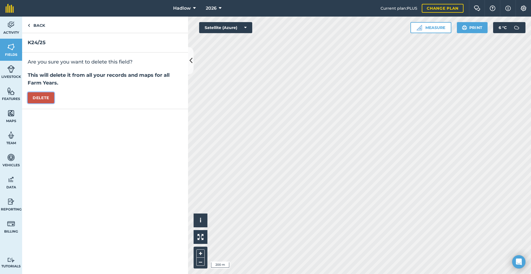
click at [43, 94] on button "Delete" at bounding box center [41, 97] width 27 height 11
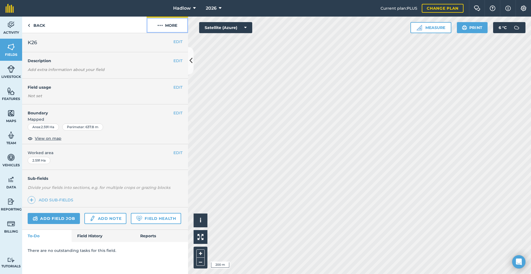
click at [167, 22] on button "More" at bounding box center [168, 25] width 42 height 16
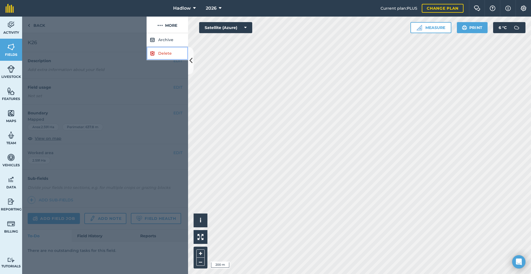
click at [155, 53] on img at bounding box center [152, 53] width 5 height 7
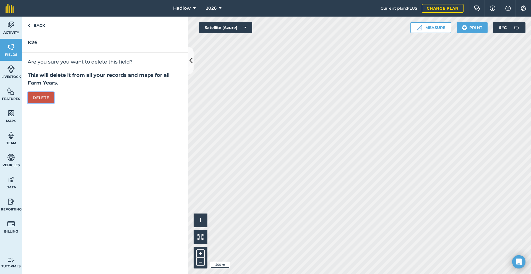
click at [46, 94] on button "Delete" at bounding box center [41, 97] width 27 height 11
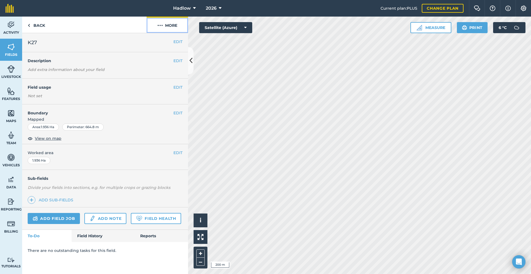
click at [171, 25] on button "More" at bounding box center [168, 25] width 42 height 16
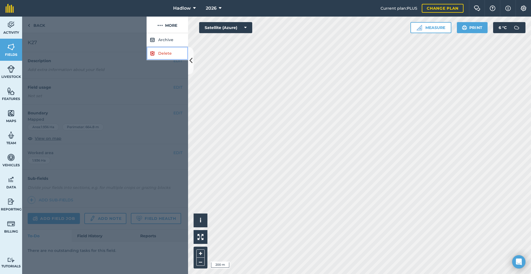
click at [167, 52] on link "Delete" at bounding box center [168, 54] width 42 height 14
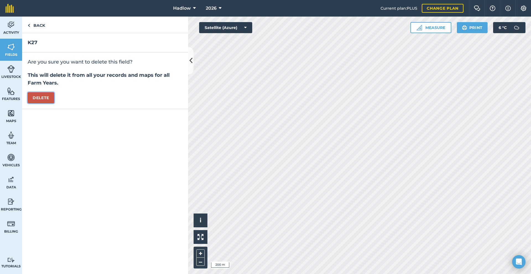
click at [44, 95] on button "Delete" at bounding box center [41, 97] width 27 height 11
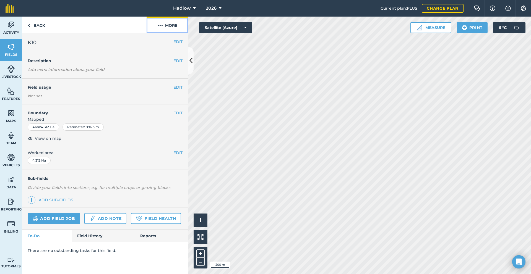
click at [177, 29] on button "More" at bounding box center [168, 25] width 42 height 16
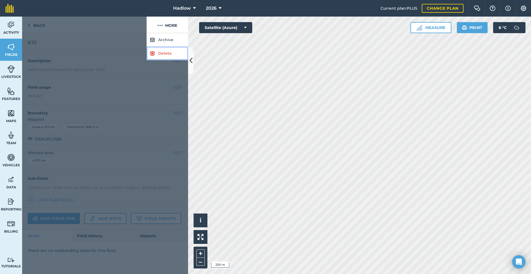
click at [158, 55] on link "Delete" at bounding box center [168, 54] width 42 height 14
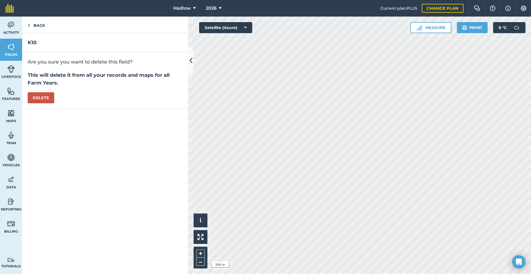
click at [23, 96] on div "Are you sure you want to delete this field? This will delete it from all your r…" at bounding box center [105, 81] width 166 height 57
click at [28, 97] on button "Delete" at bounding box center [41, 97] width 27 height 11
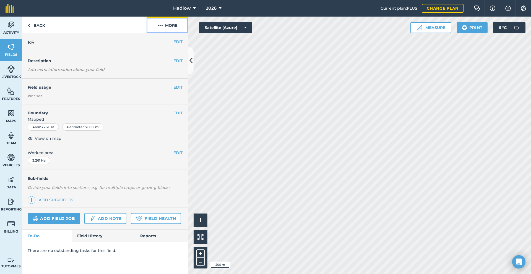
click at [169, 27] on button "More" at bounding box center [168, 25] width 42 height 16
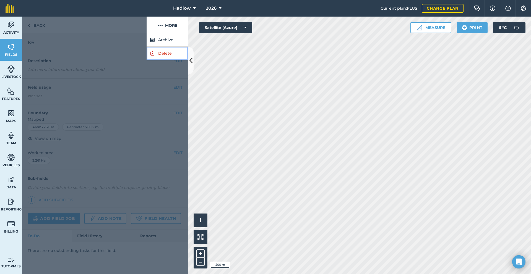
click at [159, 58] on link "Delete" at bounding box center [168, 54] width 42 height 14
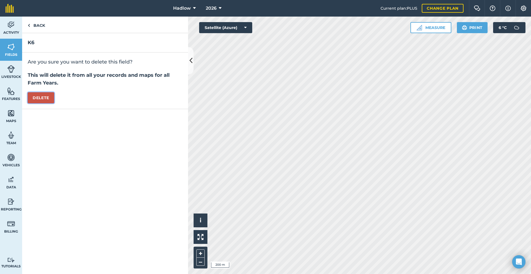
click at [50, 97] on button "Delete" at bounding box center [41, 97] width 27 height 11
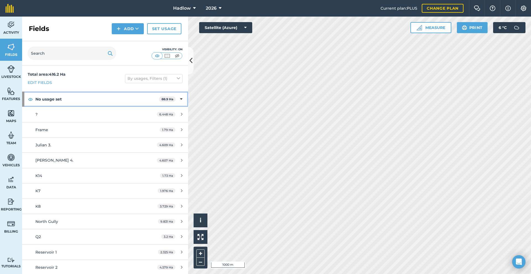
click at [174, 96] on div "No usage set 88.9 Ha" at bounding box center [105, 99] width 166 height 15
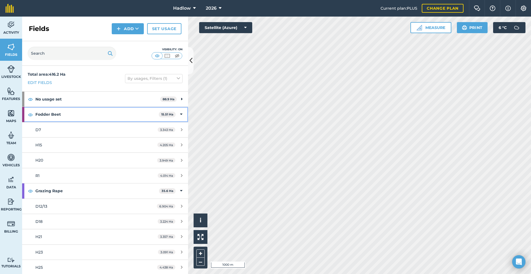
click at [174, 112] on div "Fodder Beet 15.51 Ha" at bounding box center [105, 114] width 166 height 15
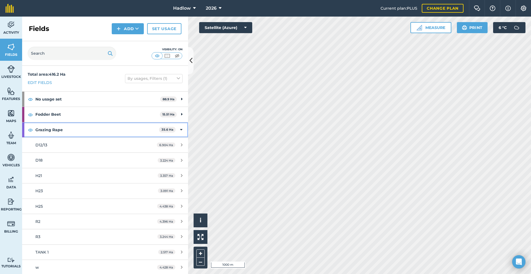
click at [173, 130] on div "Grazing Rape 35.6 Ha" at bounding box center [105, 130] width 166 height 15
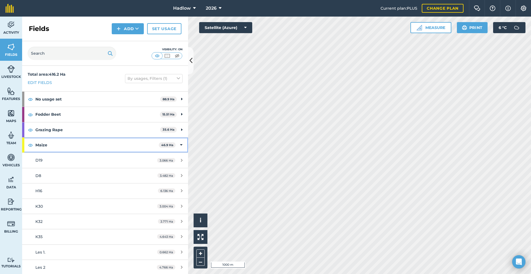
click at [175, 143] on div "Maize 46.9 Ha" at bounding box center [105, 145] width 166 height 15
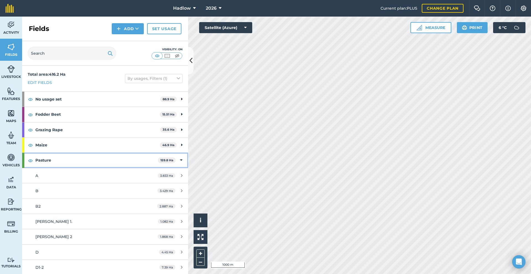
click at [180, 160] on icon at bounding box center [181, 160] width 2 height 6
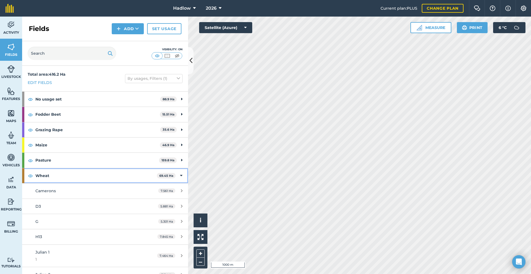
click at [175, 175] on div "Wheat 69.45 Ha" at bounding box center [105, 176] width 166 height 15
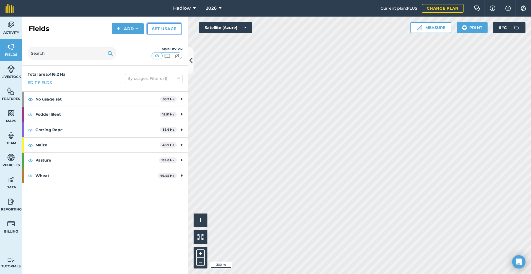
click at [153, 31] on link "Set usage" at bounding box center [164, 28] width 34 height 11
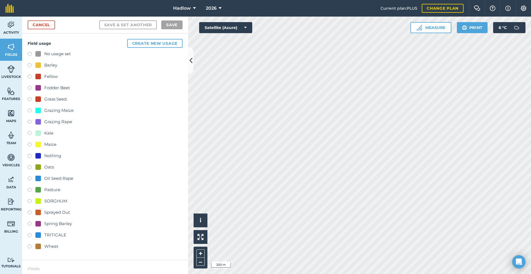
click at [59, 110] on div "Grazing Maize" at bounding box center [58, 110] width 29 height 7
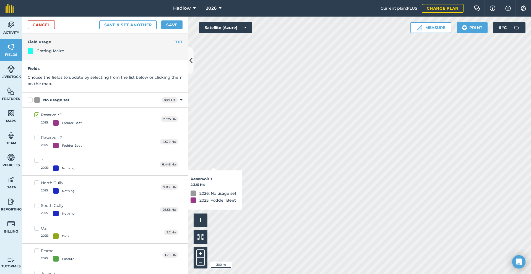
checkbox input "true"
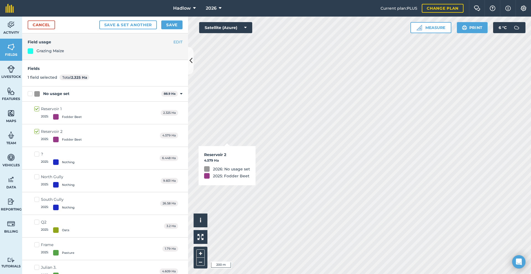
checkbox input "true"
click at [181, 27] on button "Save" at bounding box center [171, 24] width 21 height 9
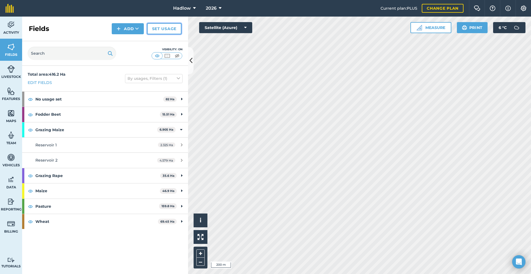
click at [155, 30] on link "Set usage" at bounding box center [164, 28] width 34 height 11
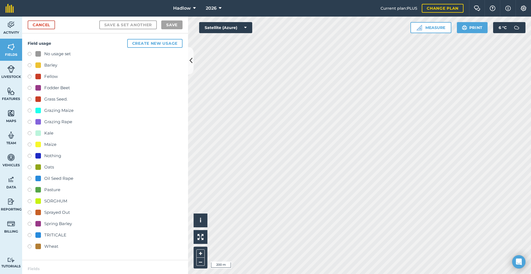
click at [64, 112] on div "Grazing Maize" at bounding box center [58, 110] width 29 height 7
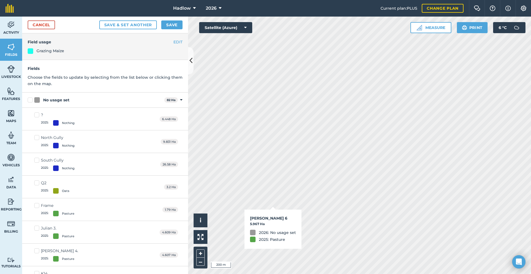
checkbox input "true"
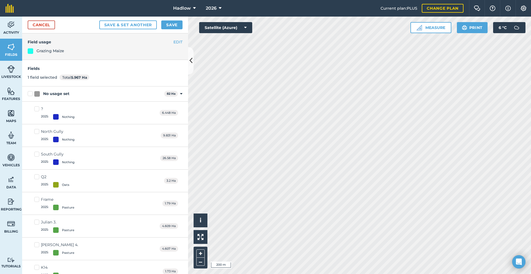
click at [180, 30] on div "Cancel Save & set another Save" at bounding box center [105, 25] width 166 height 17
click at [177, 25] on button "Save" at bounding box center [171, 24] width 21 height 9
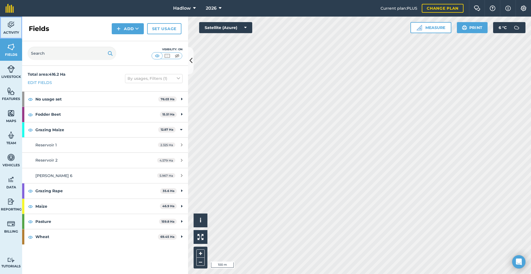
click at [7, 27] on link "Activity" at bounding box center [11, 28] width 22 height 22
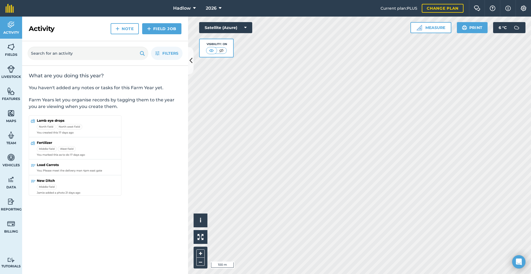
click at [122, 37] on div "Activity Note Field Job" at bounding box center [105, 29] width 166 height 25
click at [121, 33] on link "Note" at bounding box center [125, 28] width 28 height 11
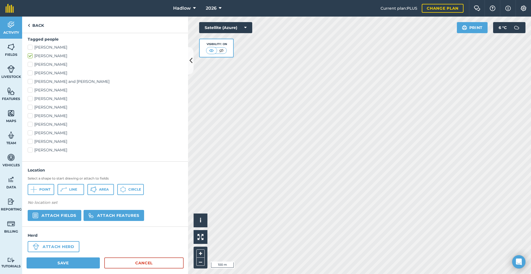
scroll to position [137, 0]
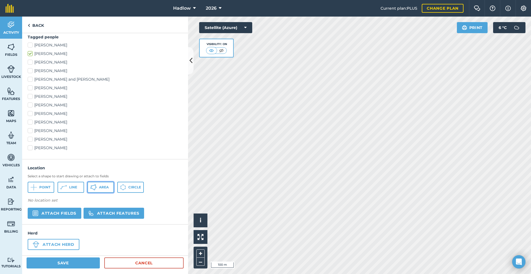
click at [106, 187] on span "Area" at bounding box center [104, 187] width 10 height 4
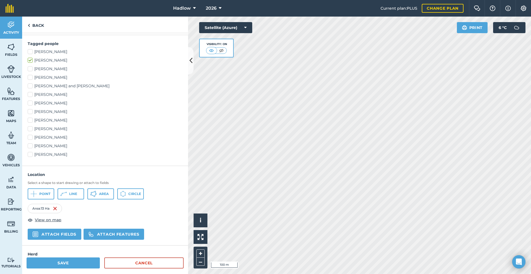
scroll to position [130, 0]
